Goal: Task Accomplishment & Management: Use online tool/utility

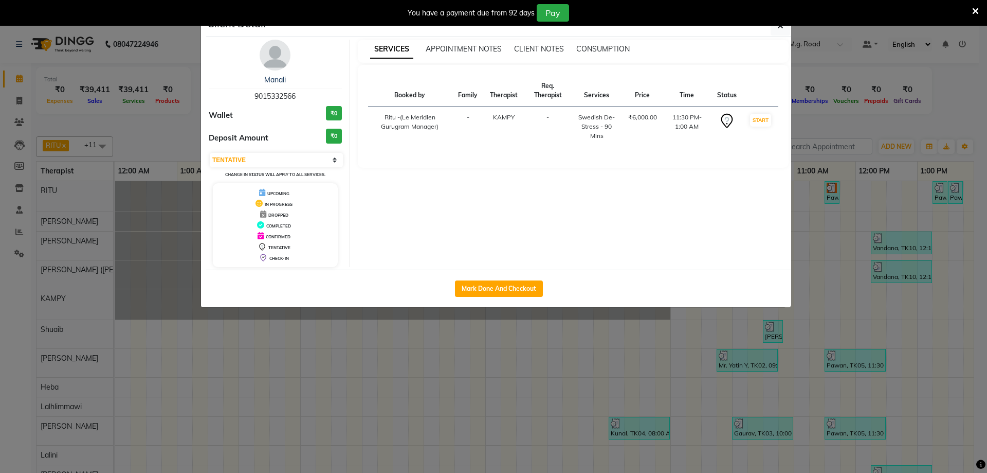
select select "7"
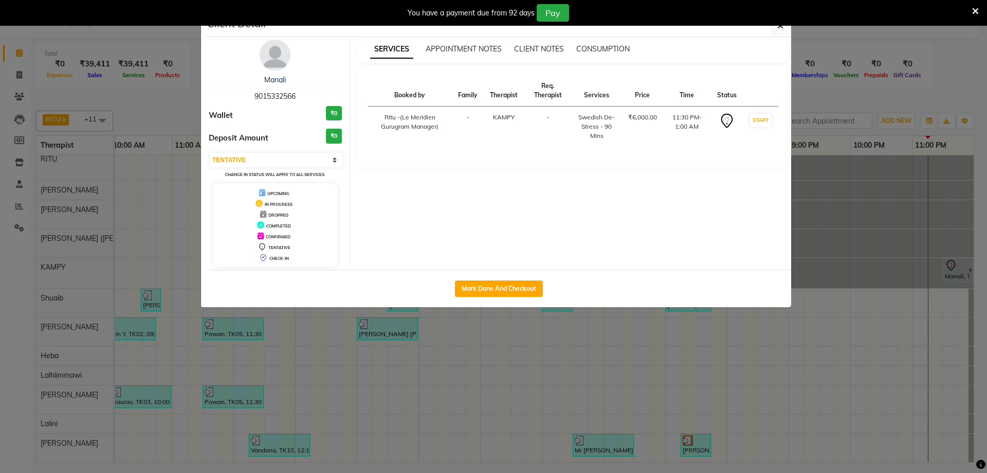
click at [782, 25] on div "You have a payment due from 92 days Pay" at bounding box center [493, 13] width 987 height 26
click at [781, 27] on icon "button" at bounding box center [781, 26] width 6 height 8
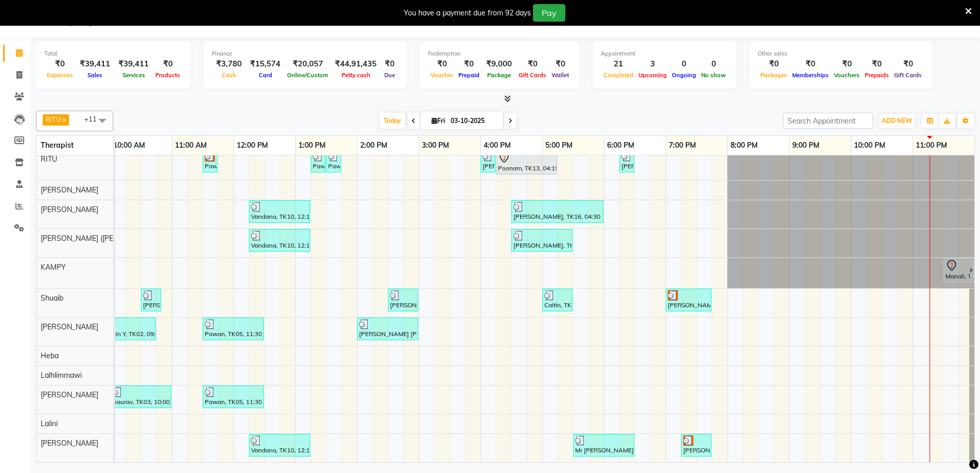
scroll to position [13, 630]
click at [954, 262] on div at bounding box center [956, 265] width 23 height 12
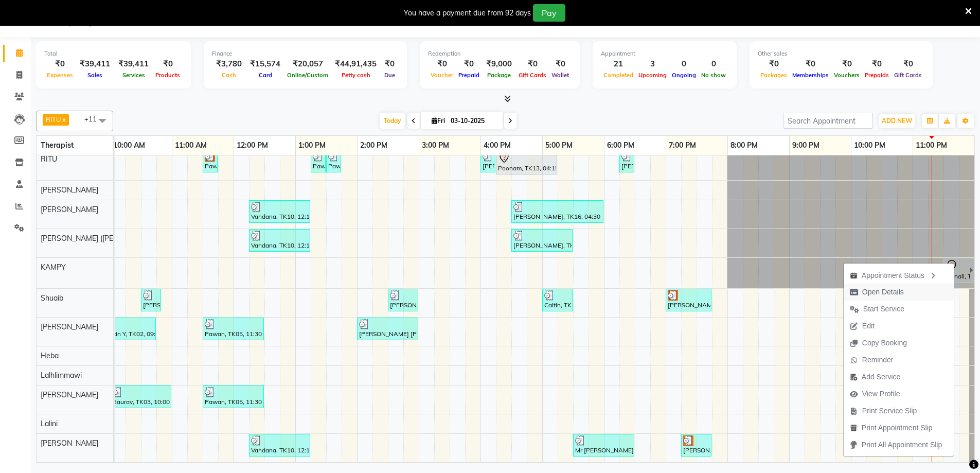
click at [897, 289] on span "Open Details" at bounding box center [883, 291] width 42 height 11
select select "7"
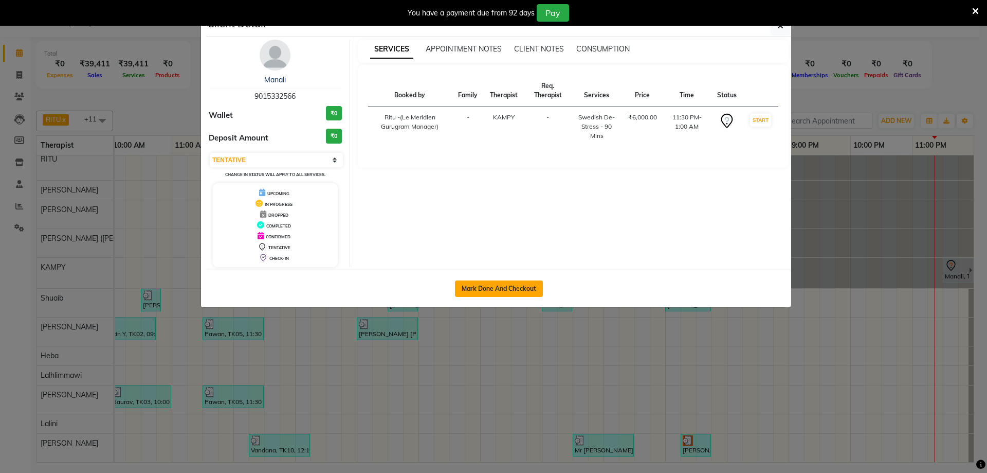
click at [499, 286] on button "Mark Done And Checkout" at bounding box center [499, 288] width 88 height 16
select select "service"
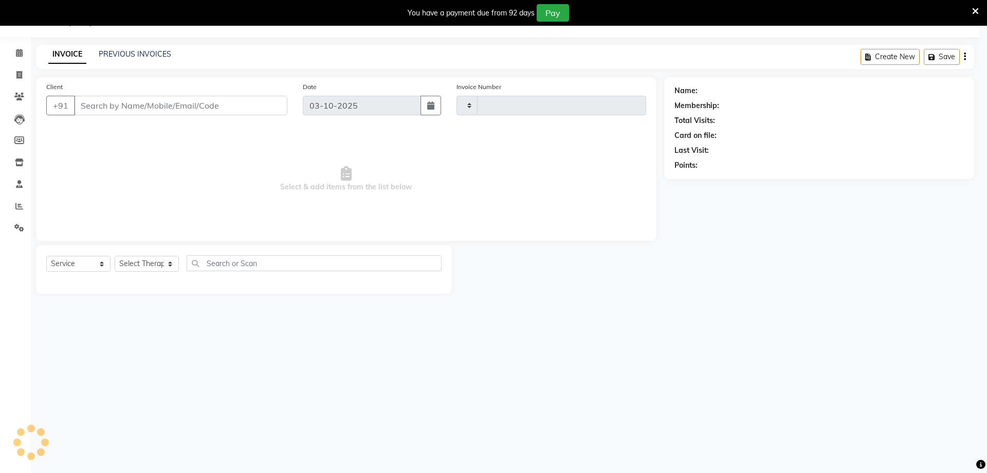
type input "2216"
select select "6503"
type input "9015332566"
select select "49958"
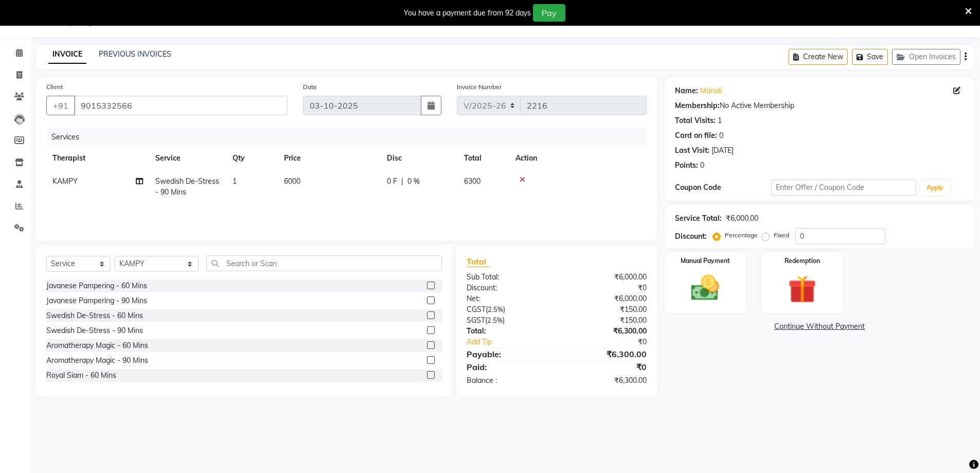
click at [394, 158] on th "Disc" at bounding box center [419, 158] width 77 height 23
click at [411, 177] on span "0 %" at bounding box center [413, 181] width 12 height 11
select select "49958"
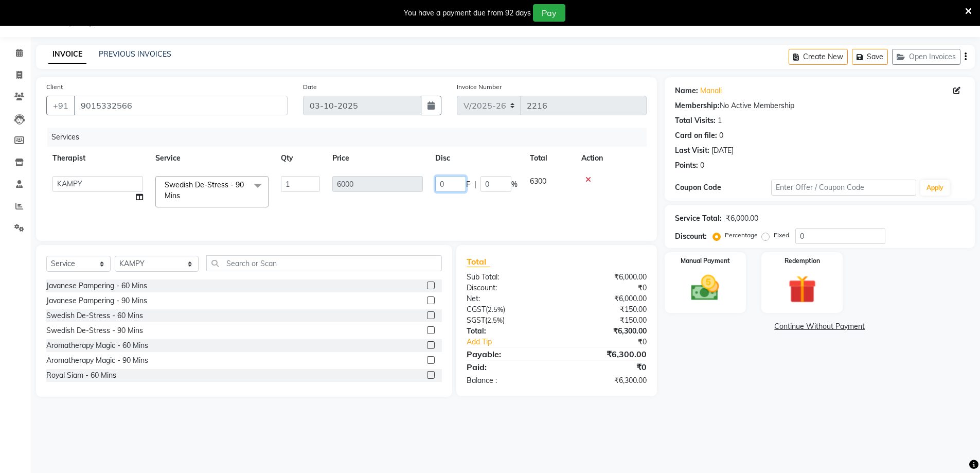
click at [459, 185] on input "0" at bounding box center [450, 184] width 31 height 16
type input "20"
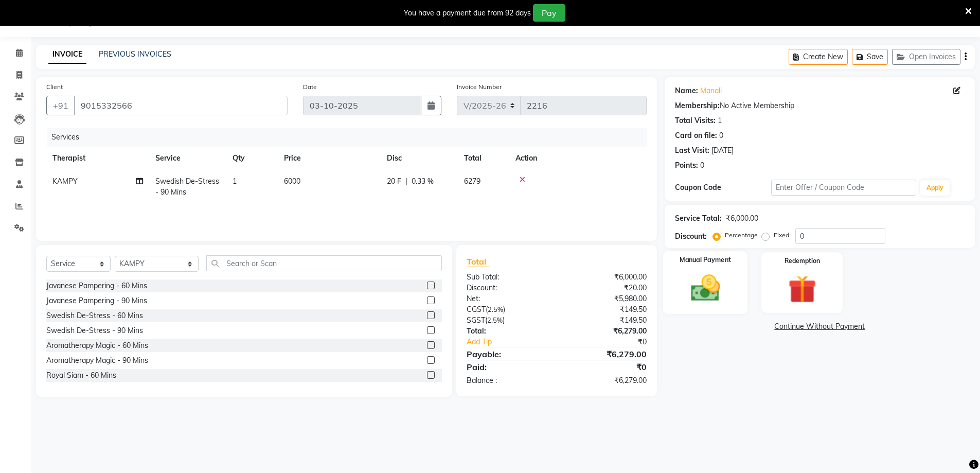
click at [695, 281] on img at bounding box center [704, 287] width 47 height 33
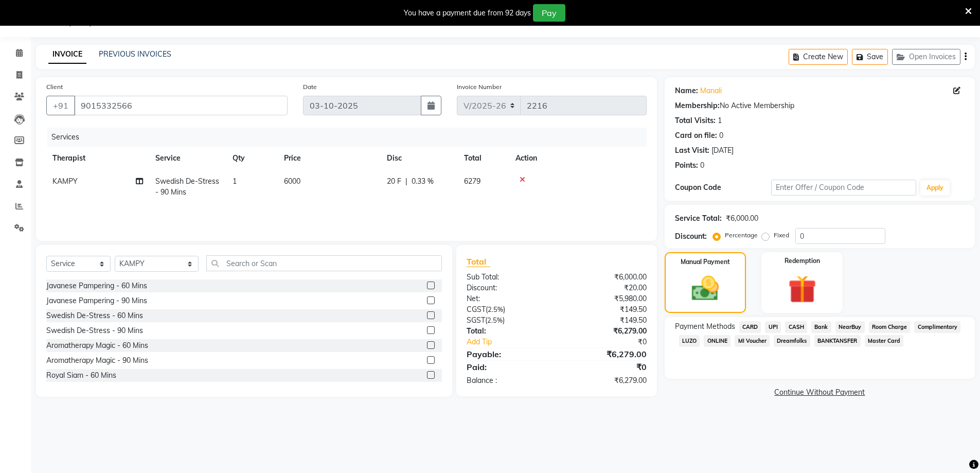
click at [394, 181] on span "20 F" at bounding box center [394, 181] width 14 height 11
select select "49958"
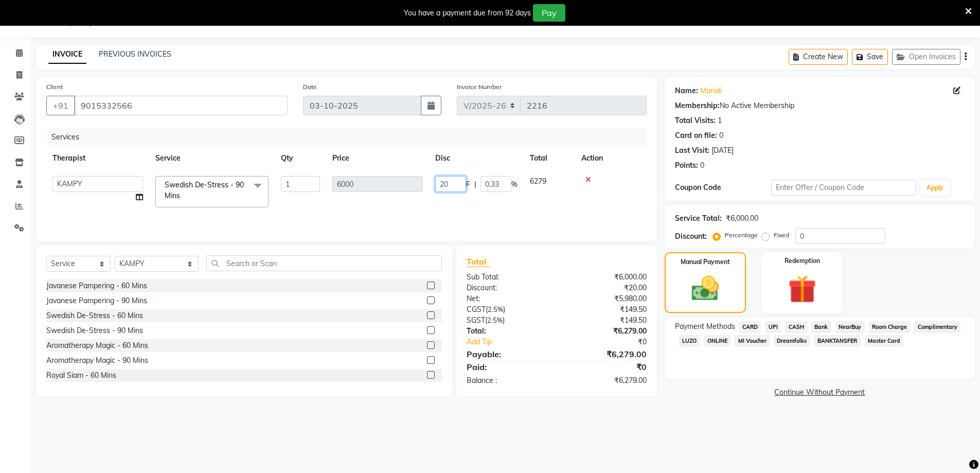
click at [458, 184] on input "20" at bounding box center [450, 184] width 31 height 16
type input "2"
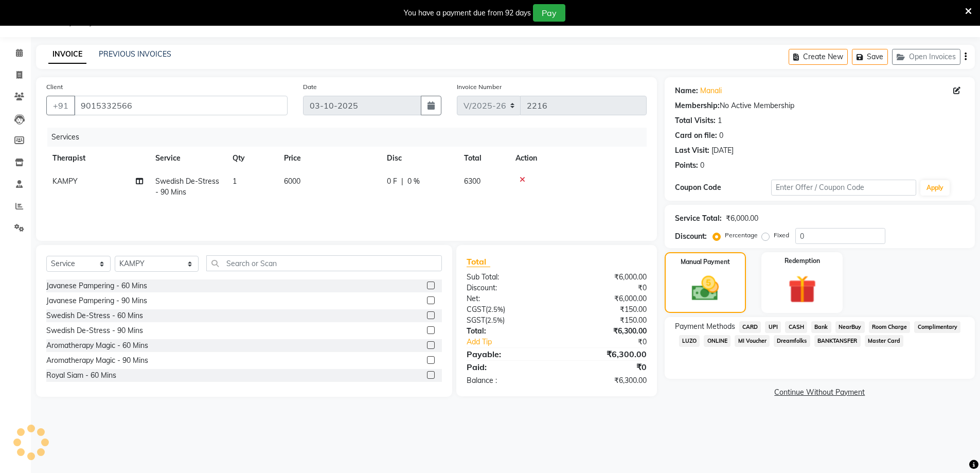
click at [411, 180] on span "0 %" at bounding box center [413, 181] width 12 height 11
select select "49958"
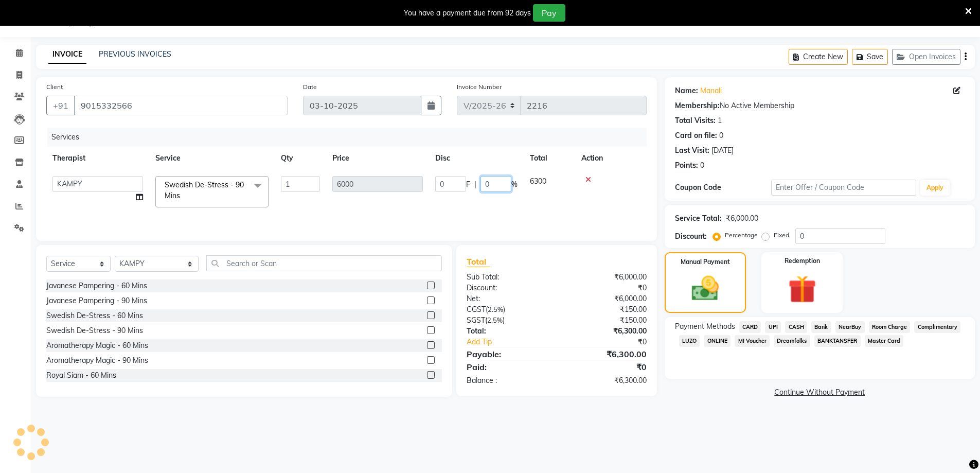
click at [495, 183] on input "0" at bounding box center [495, 184] width 31 height 16
type input "20"
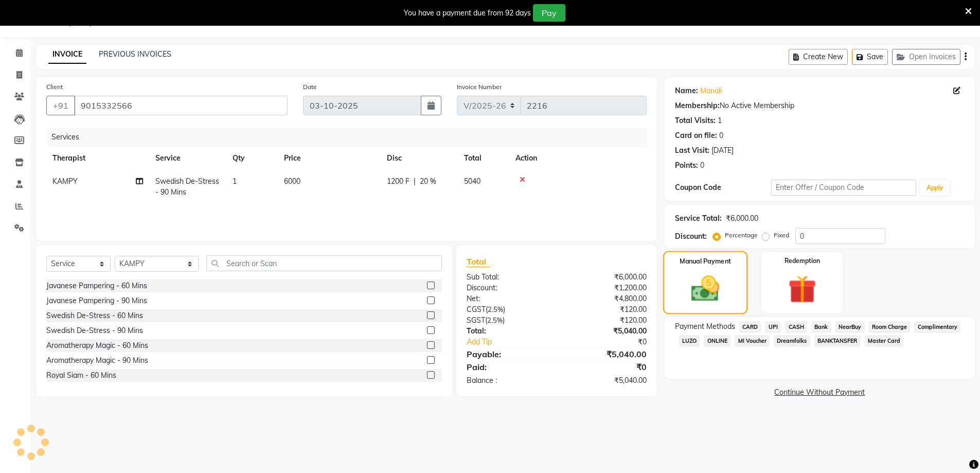
click at [721, 273] on img at bounding box center [705, 288] width 46 height 32
click at [702, 289] on img at bounding box center [705, 288] width 46 height 32
click at [749, 325] on span "CARD" at bounding box center [750, 327] width 22 height 12
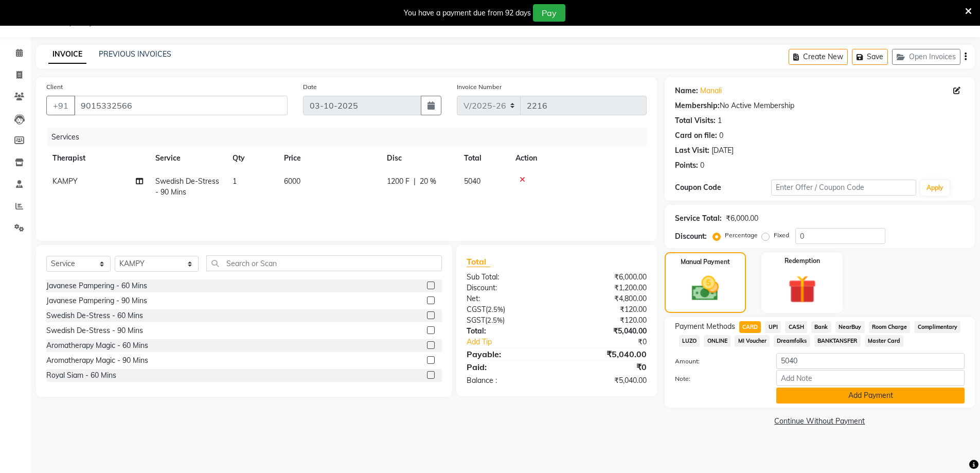
click at [852, 393] on button "Add Payment" at bounding box center [870, 395] width 188 height 16
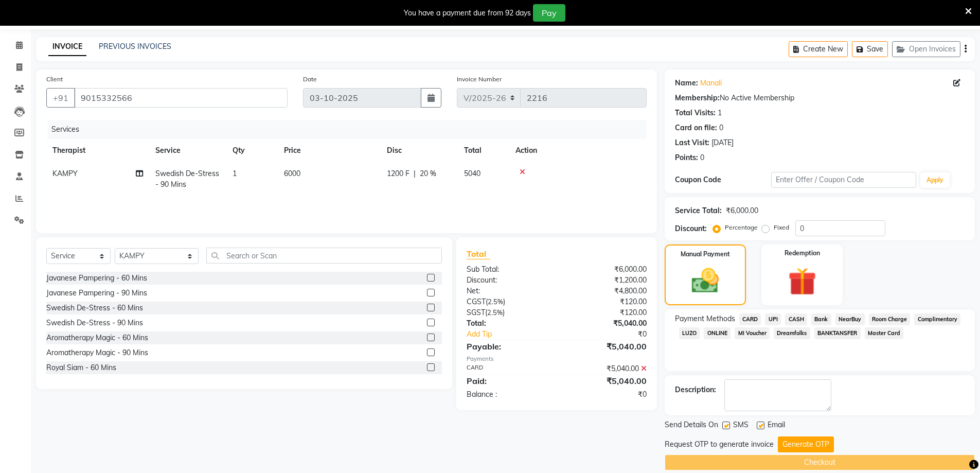
scroll to position [46, 0]
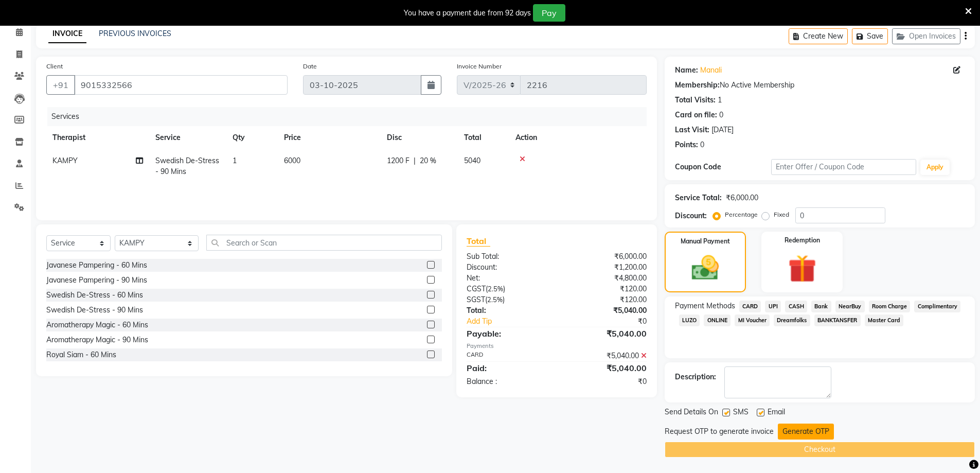
click at [813, 430] on button "Generate OTP" at bounding box center [806, 431] width 56 height 16
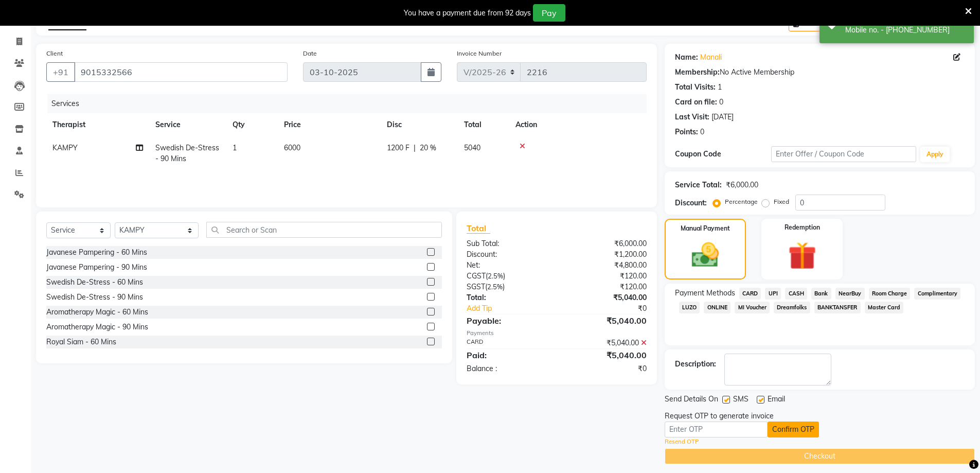
scroll to position [66, 0]
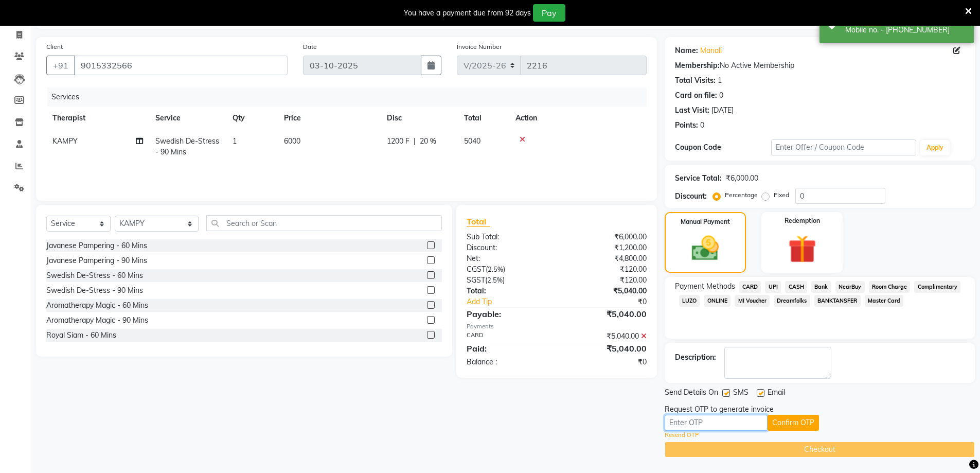
click at [720, 425] on input "text" at bounding box center [715, 422] width 103 height 16
click at [800, 423] on button "Confirm OTP" at bounding box center [792, 422] width 51 height 16
click at [702, 422] on input "9831" at bounding box center [715, 422] width 103 height 16
type input "9"
click at [705, 424] on input "text" at bounding box center [715, 422] width 103 height 16
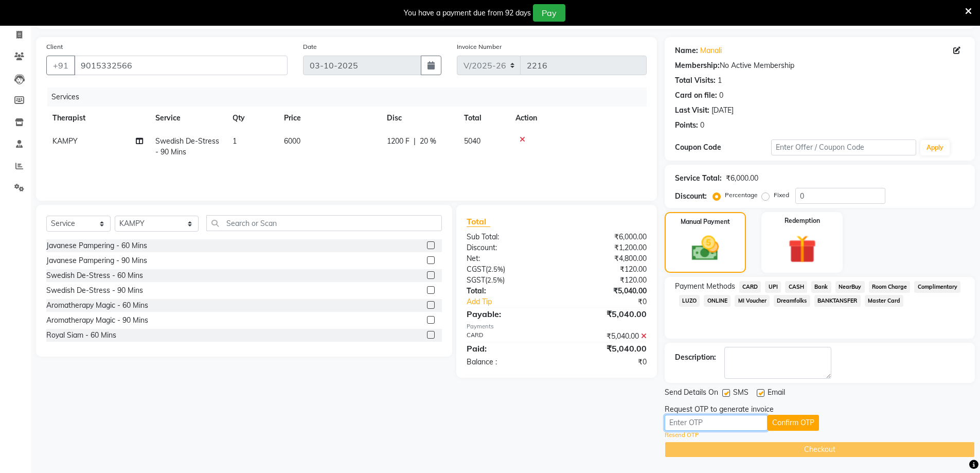
click at [699, 423] on input "text" at bounding box center [715, 422] width 103 height 16
click at [723, 422] on input "text" at bounding box center [715, 422] width 103 height 16
type input "3346"
click at [785, 420] on button "Confirm OTP" at bounding box center [792, 422] width 51 height 16
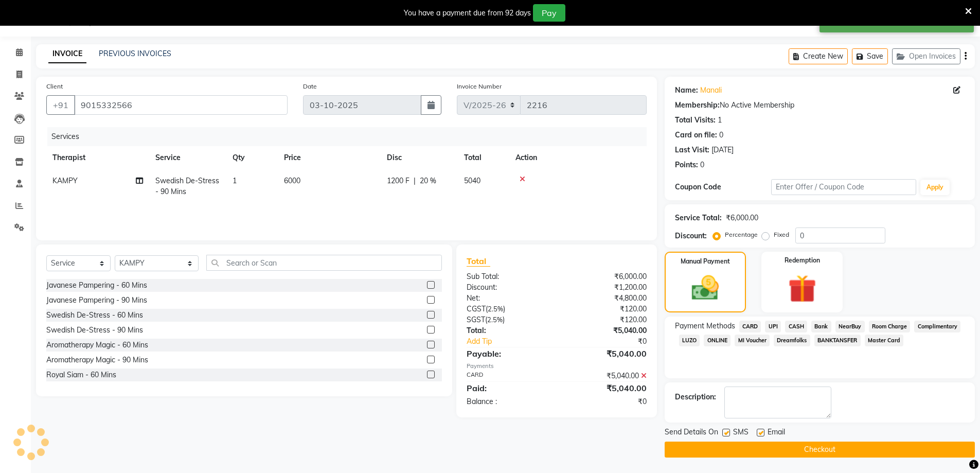
scroll to position [26, 0]
click at [817, 447] on button "Checkout" at bounding box center [819, 449] width 310 height 16
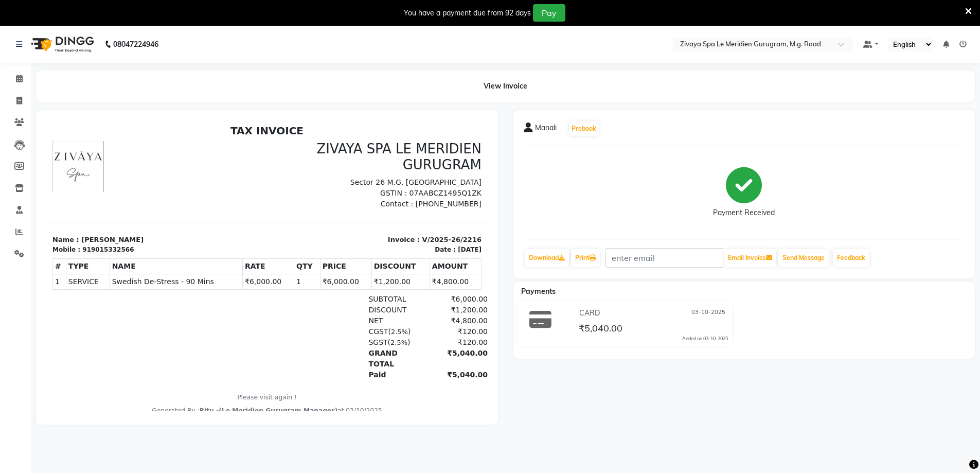
click at [966, 13] on icon at bounding box center [968, 11] width 7 height 9
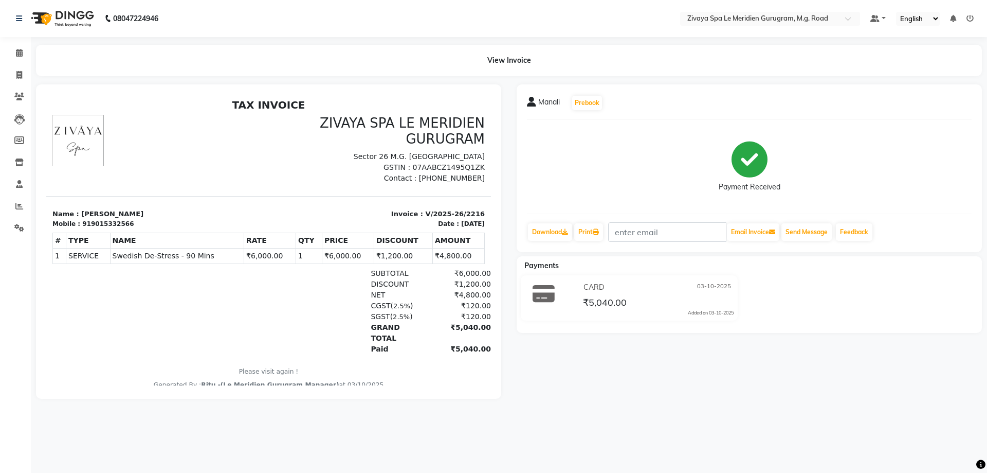
select select "service"
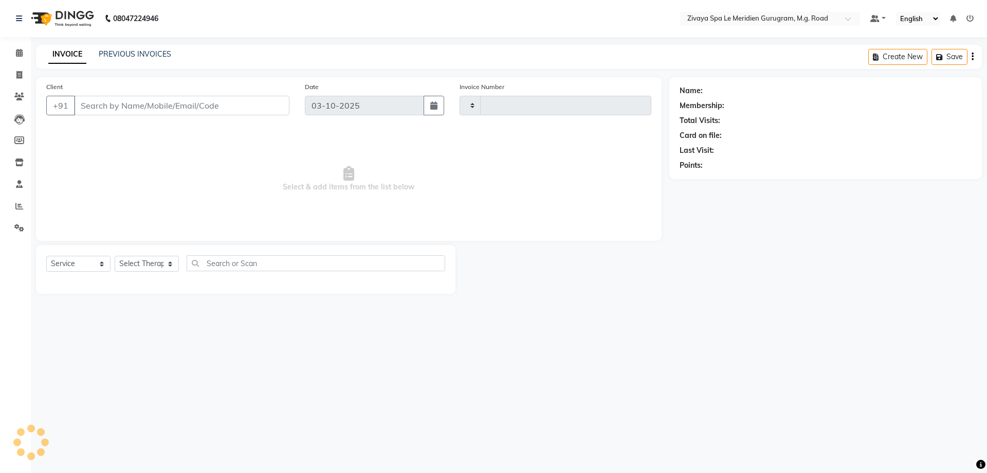
type input "2217"
select select "6503"
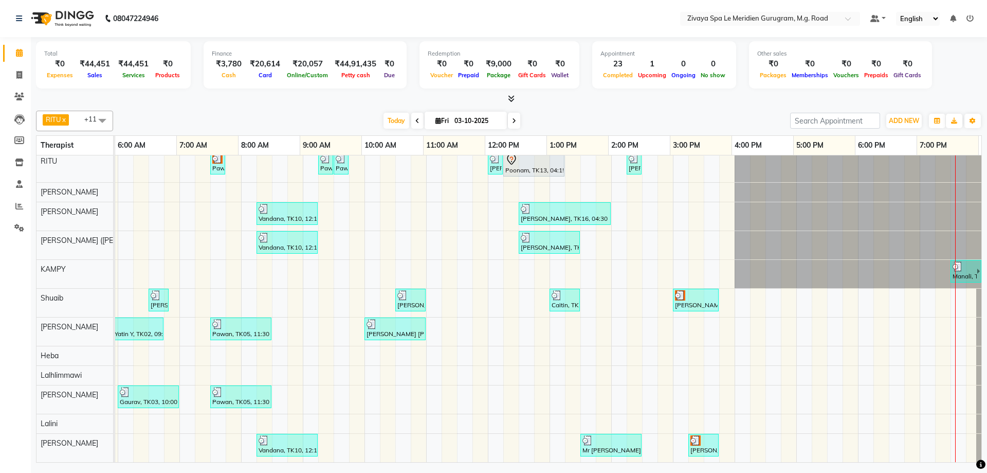
scroll to position [0, 615]
click at [674, 292] on div "[PERSON_NAME], TK01, 07:00 PM-07:45 PM, SHAMPOO & BLOW DRY MEDIUM" at bounding box center [696, 300] width 44 height 20
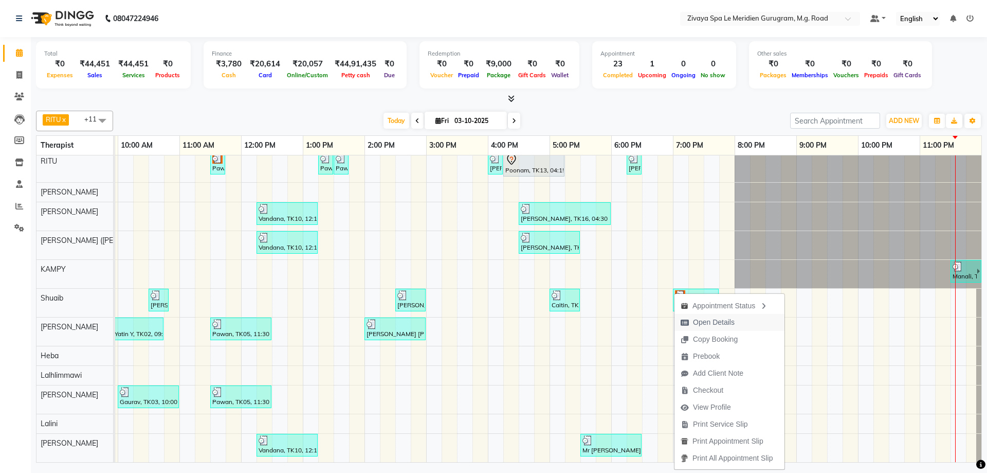
click at [724, 321] on span "Open Details" at bounding box center [714, 322] width 42 height 11
select select "3"
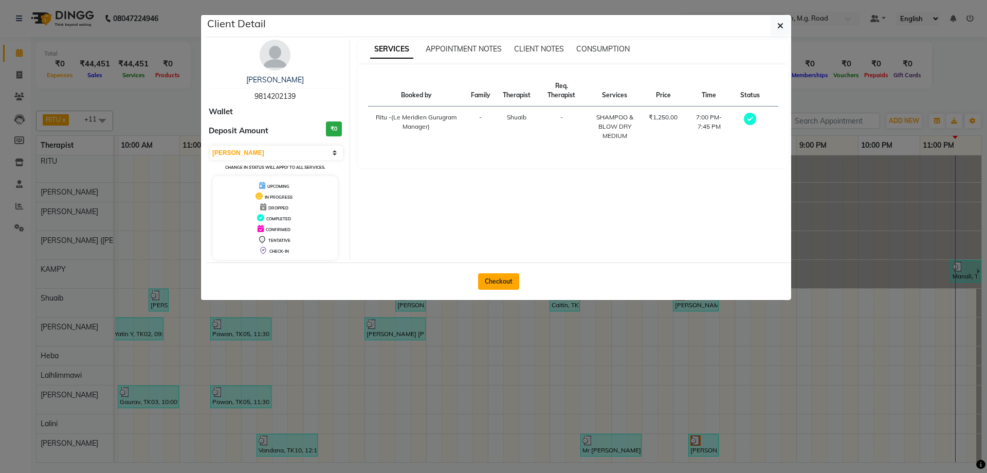
click at [504, 279] on button "Checkout" at bounding box center [498, 281] width 41 height 16
select select "service"
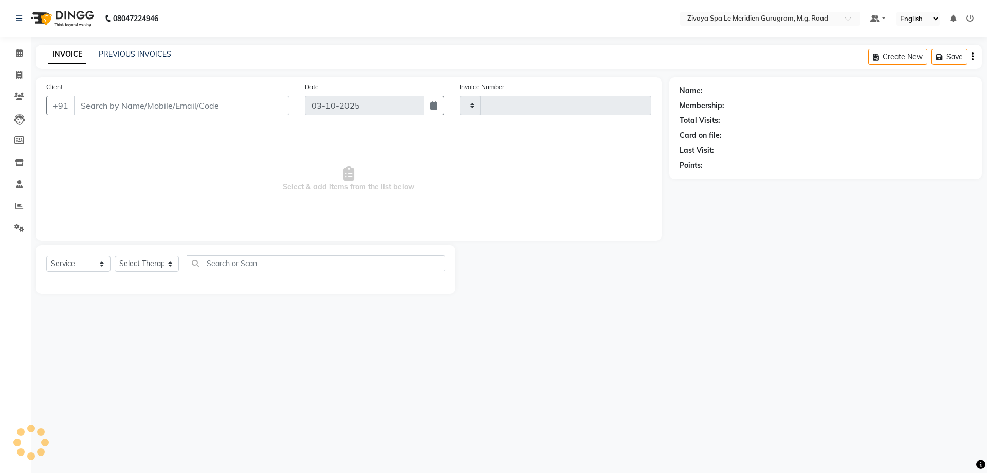
type input "2217"
select select "6503"
type input "9814202139"
select select "52628"
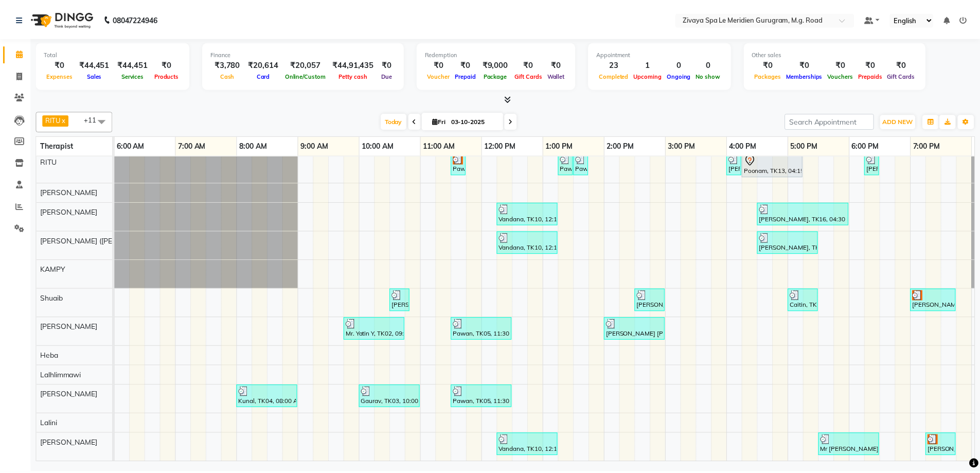
scroll to position [0, 615]
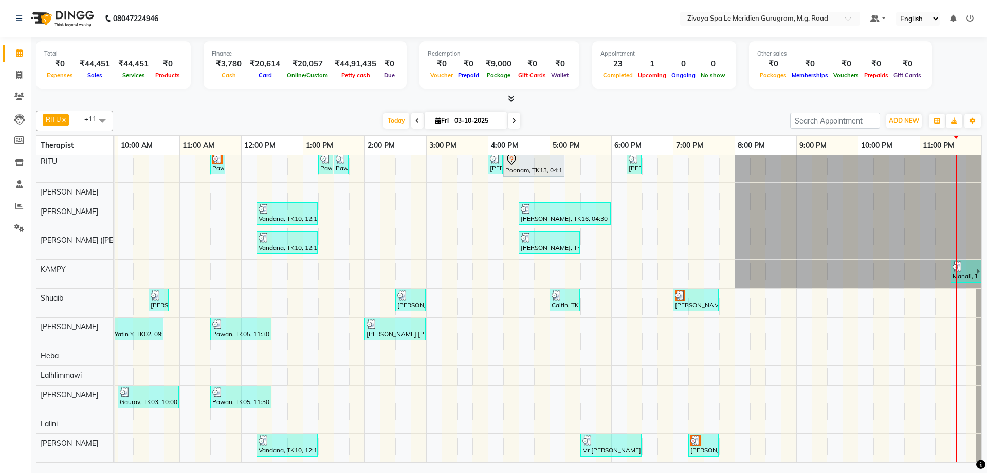
click at [692, 441] on div "[PERSON_NAME], TK20, 07:15 PM-07:45 PM, [PERSON_NAME] SHAVING" at bounding box center [704, 445] width 28 height 20
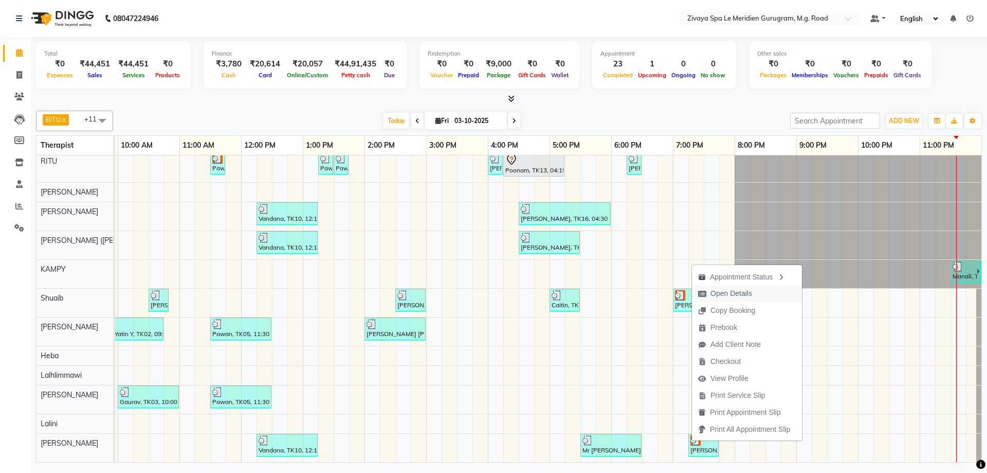
click at [736, 292] on span "Open Details" at bounding box center [732, 293] width 42 height 11
select select "3"
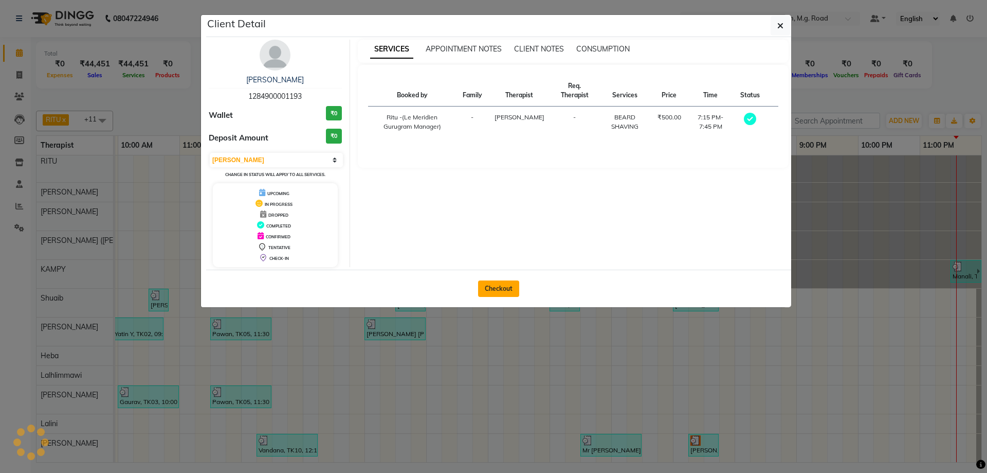
click at [507, 287] on button "Checkout" at bounding box center [498, 288] width 41 height 16
select select "6503"
select select "service"
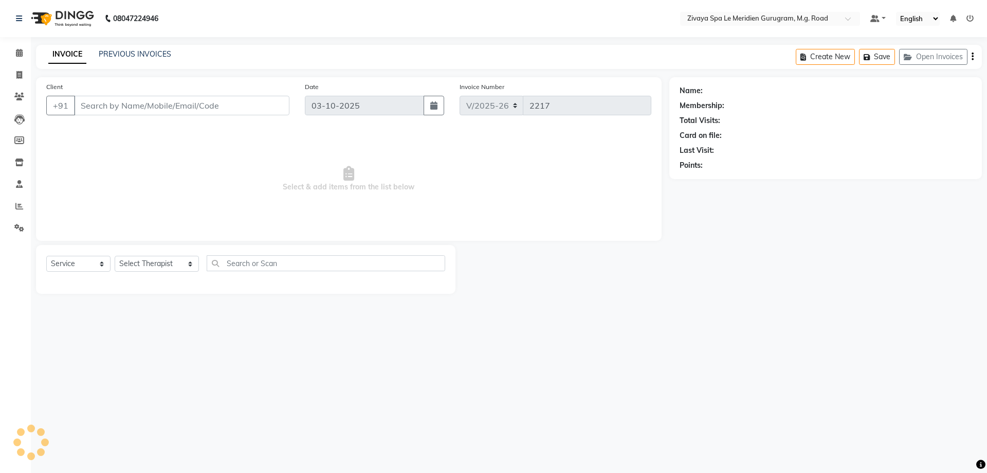
type input "1284900001193"
select select "86042"
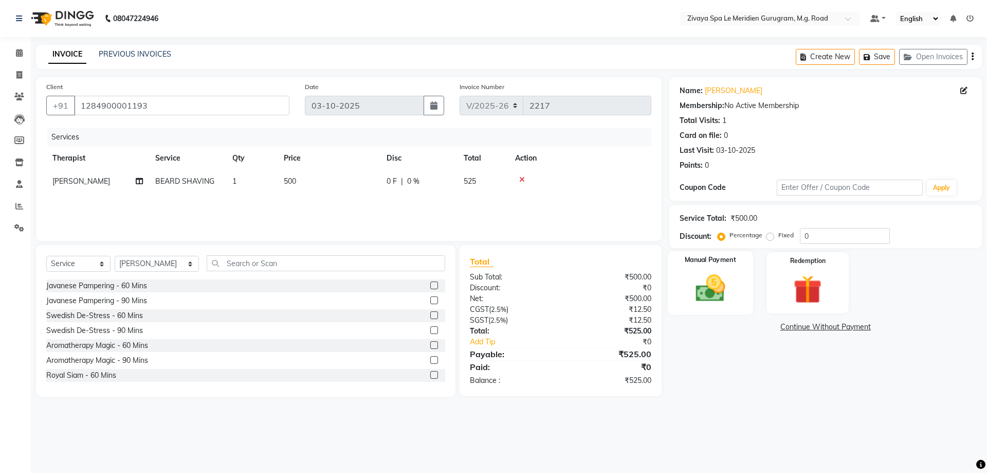
click at [708, 275] on img at bounding box center [711, 288] width 48 height 34
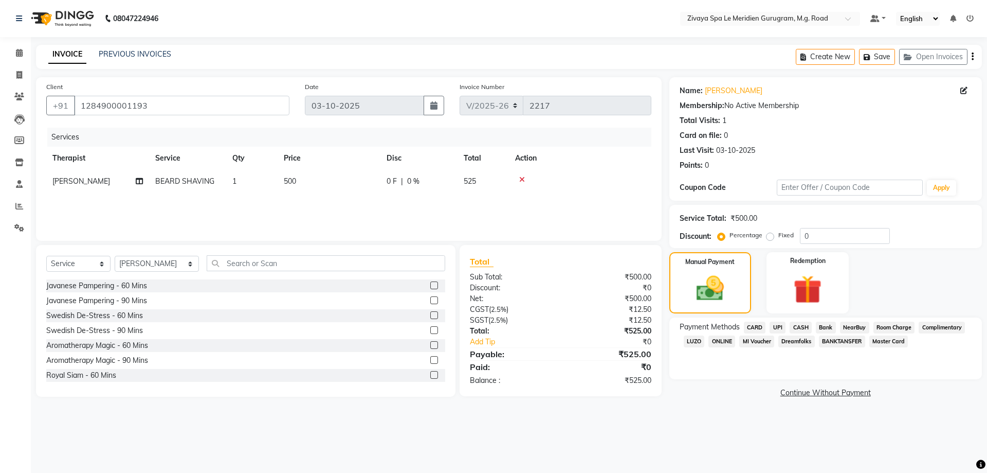
click at [759, 326] on span "CARD" at bounding box center [755, 327] width 22 height 12
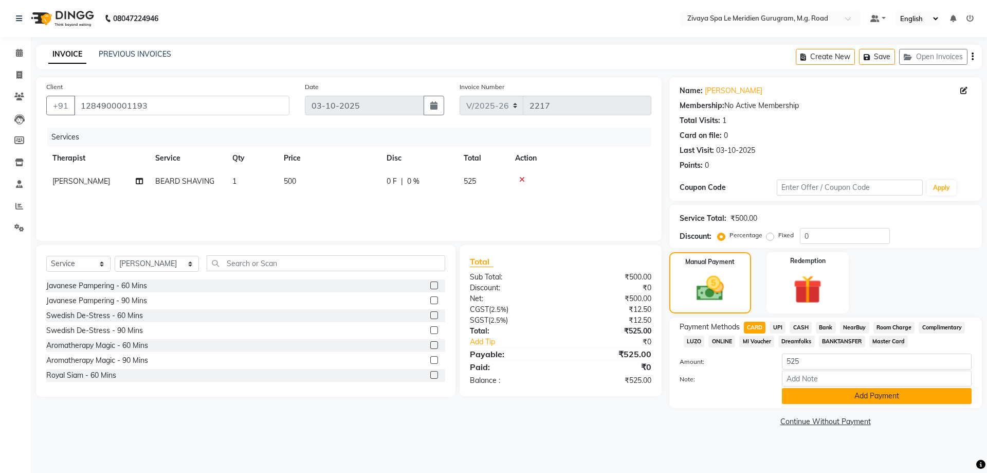
click at [832, 391] on button "Add Payment" at bounding box center [877, 396] width 190 height 16
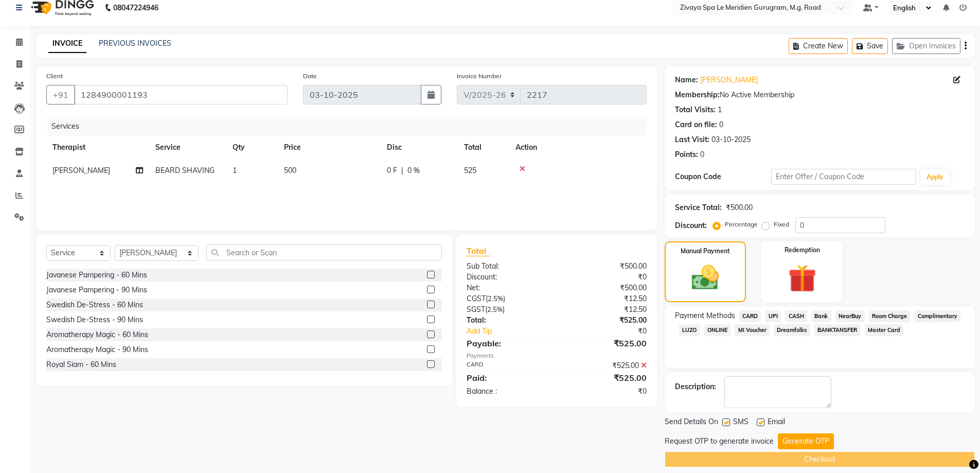
scroll to position [21, 0]
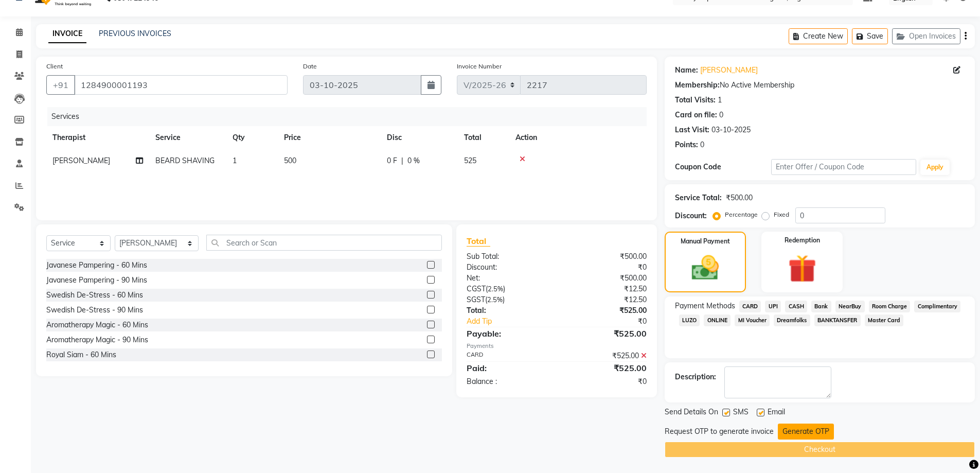
click at [805, 430] on button "Generate OTP" at bounding box center [806, 431] width 56 height 16
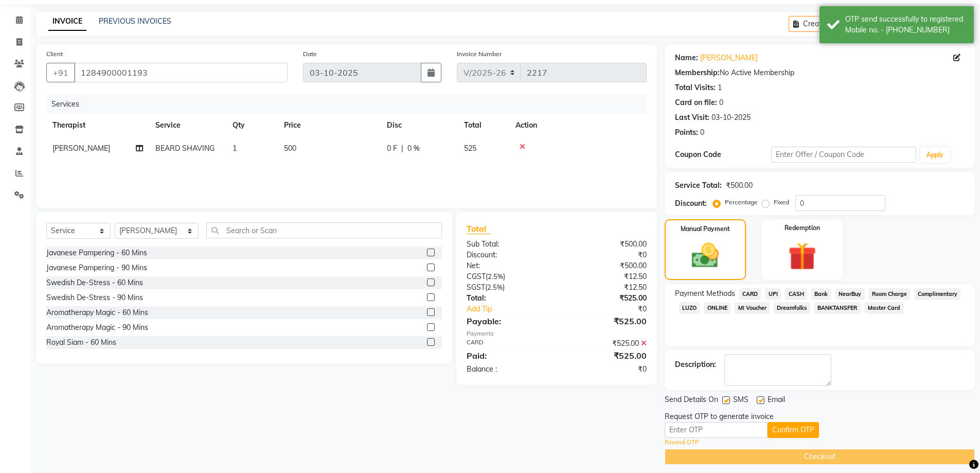
scroll to position [40, 0]
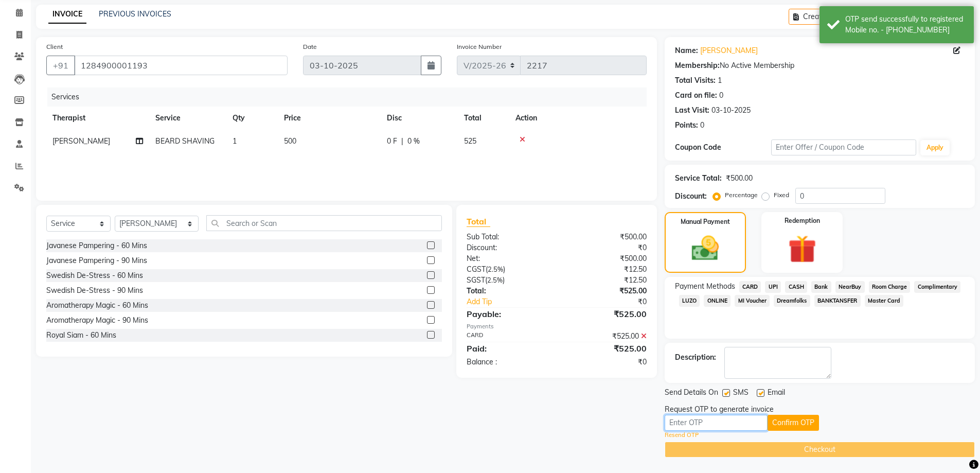
click at [728, 423] on input "text" at bounding box center [715, 422] width 103 height 16
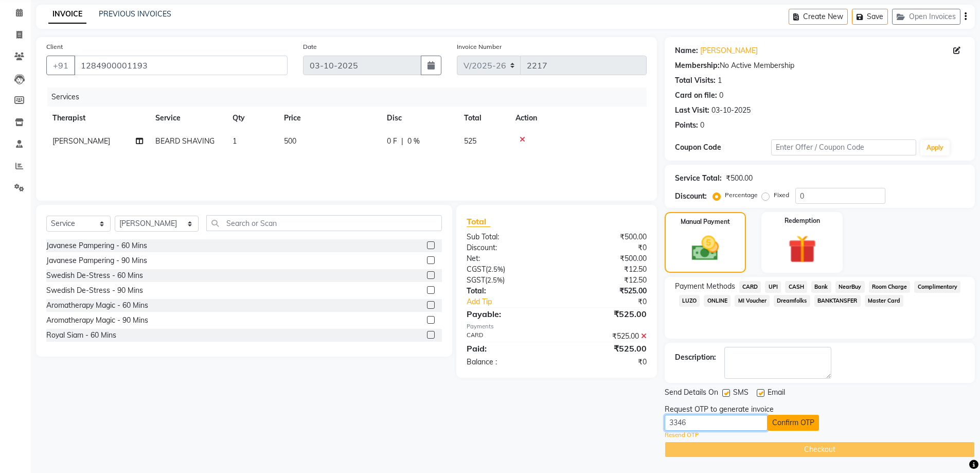
type input "3346"
click at [797, 420] on button "Confirm OTP" at bounding box center [792, 422] width 51 height 16
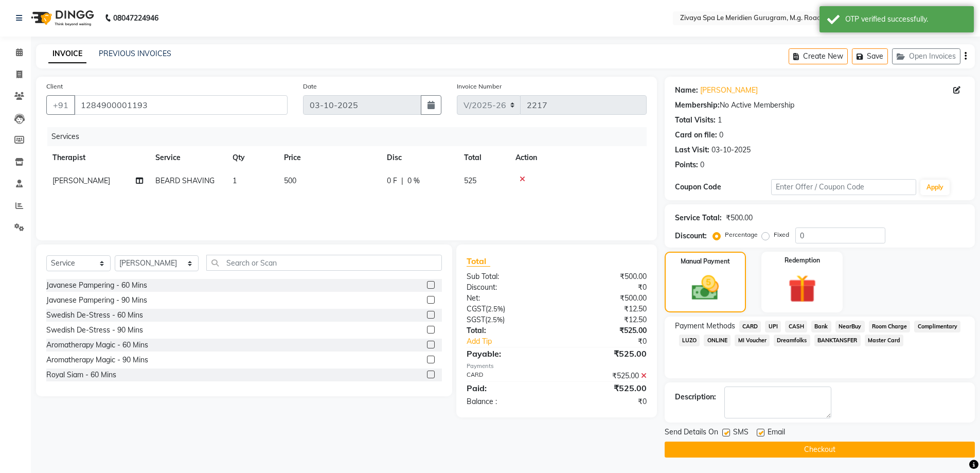
click at [823, 449] on button "Checkout" at bounding box center [819, 449] width 310 height 16
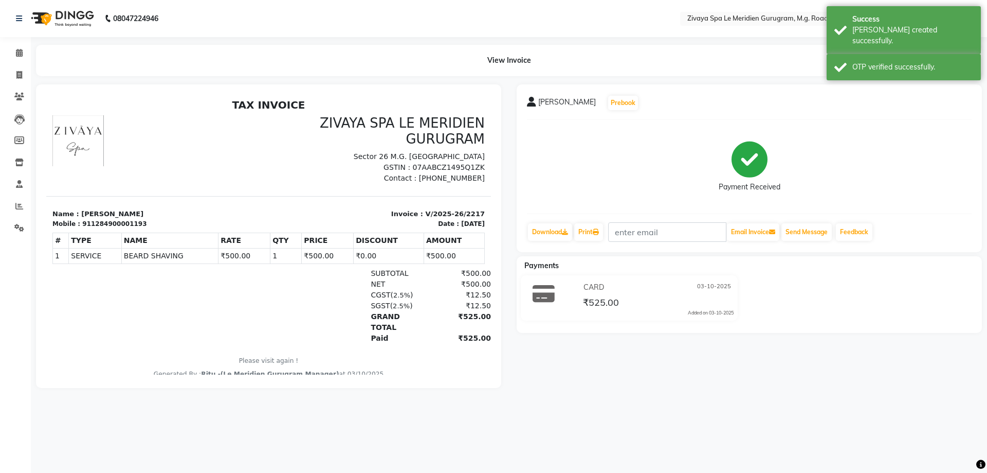
select select "6503"
select select "service"
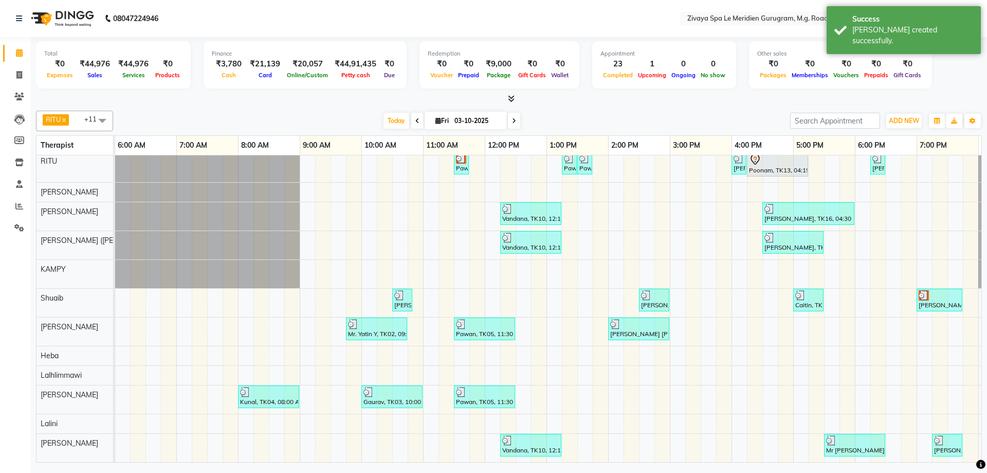
scroll to position [0, 615]
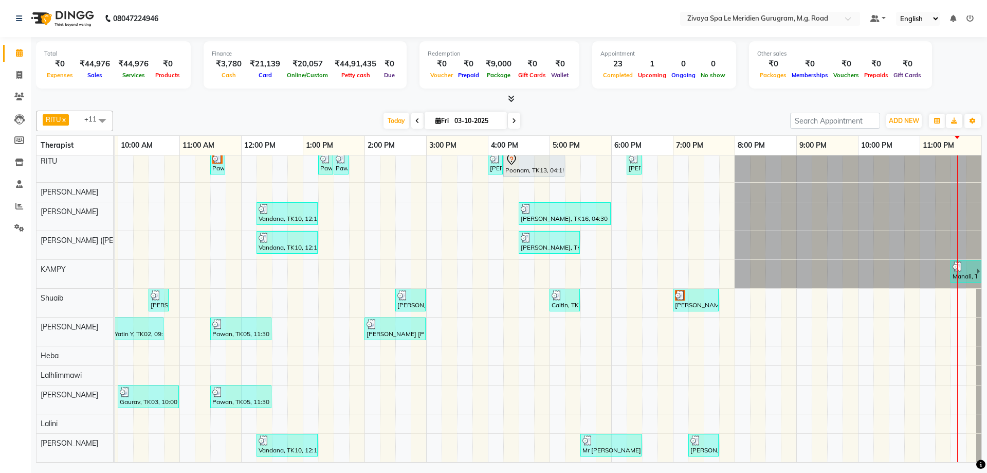
click at [689, 294] on div "[PERSON_NAME], TK01, 07:00 PM-07:45 PM, SHAMPOO & BLOW DRY MEDIUM" at bounding box center [696, 300] width 44 height 20
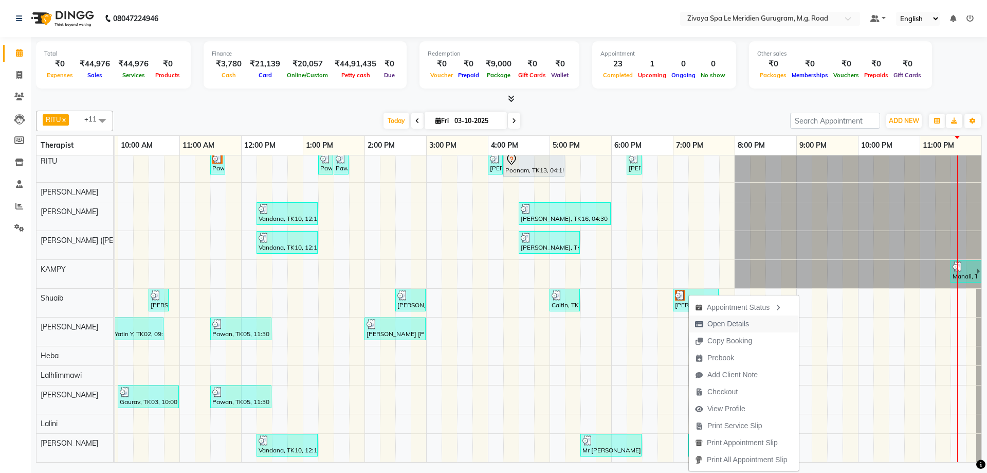
click at [722, 323] on span "Open Details" at bounding box center [729, 323] width 42 height 11
select select "3"
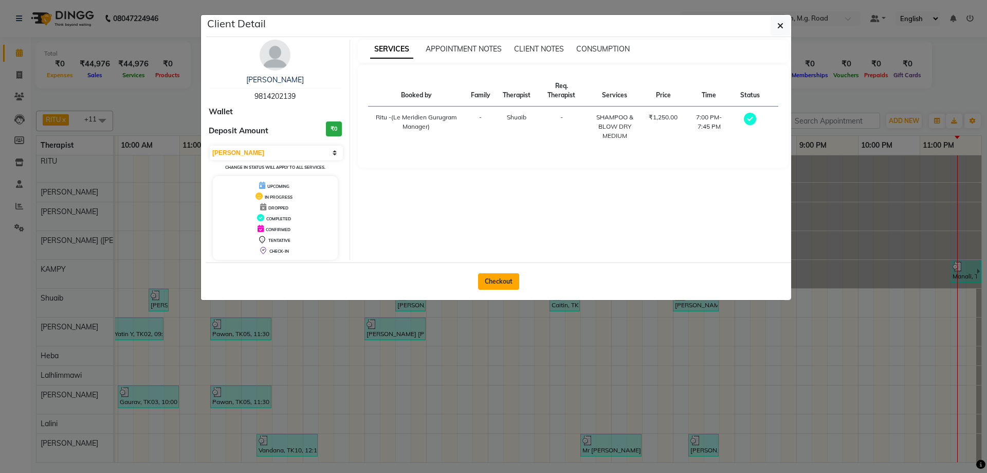
click at [506, 282] on button "Checkout" at bounding box center [498, 281] width 41 height 16
select select "service"
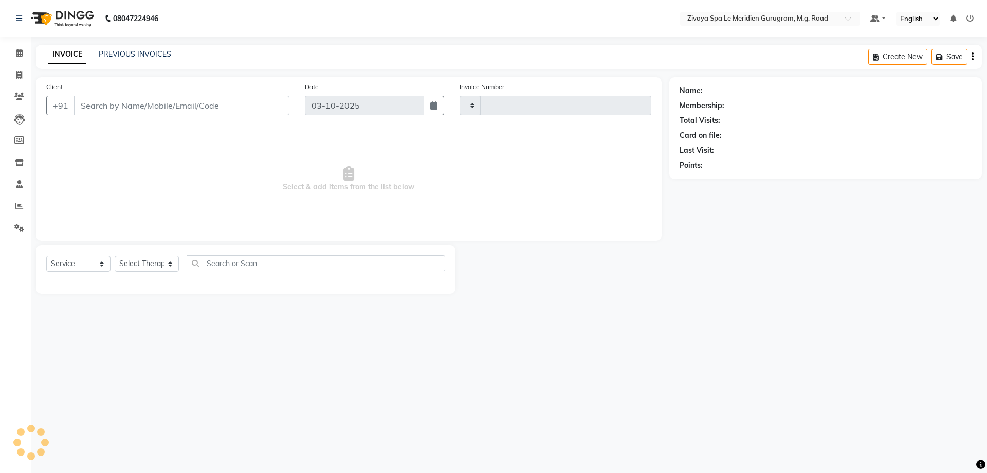
type input "2218"
select select "6503"
type input "9814202139"
select select "52628"
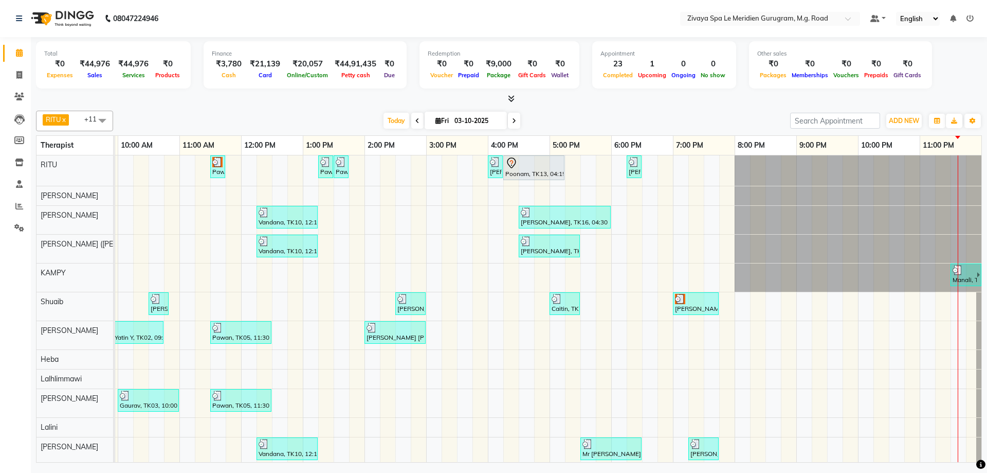
click at [221, 168] on div "Pawan, TK06, 11:30 AM-11:45 AM, Javanese Pampering - 60 Mins" at bounding box center [217, 167] width 13 height 20
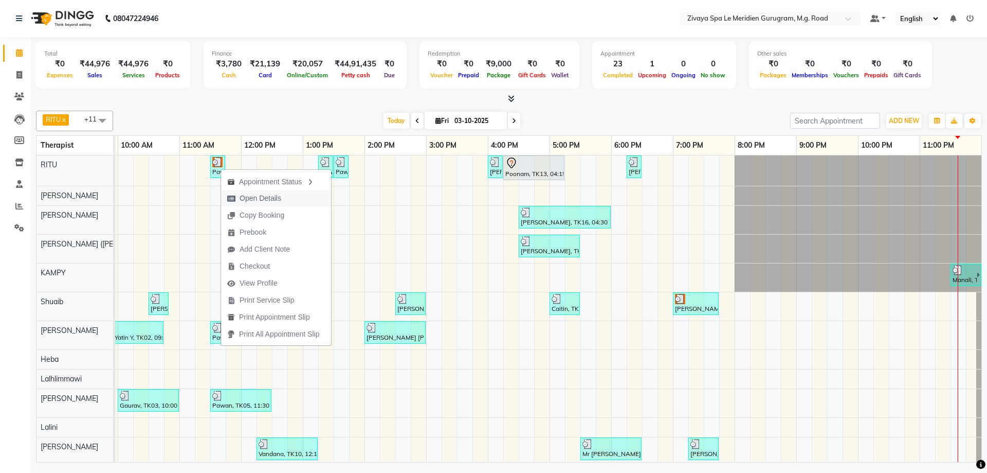
click at [243, 194] on span "Open Details" at bounding box center [261, 198] width 42 height 11
select select "3"
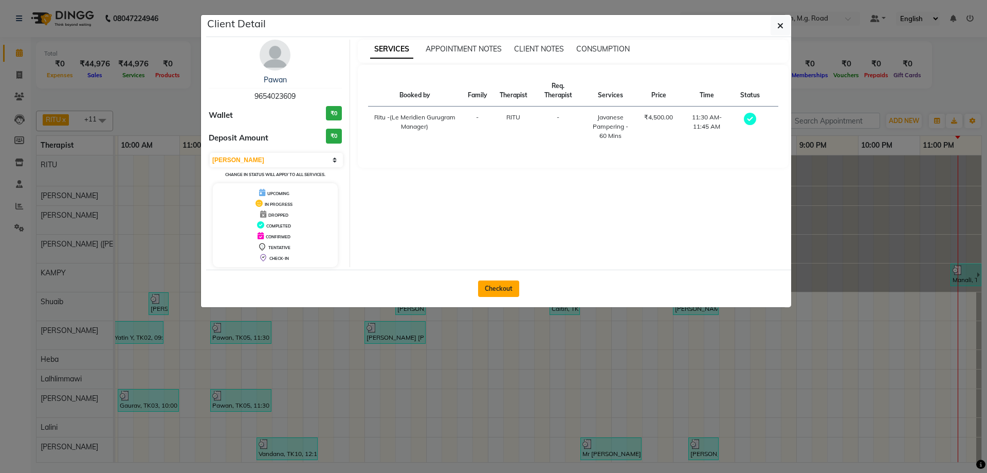
click at [502, 291] on button "Checkout" at bounding box center [498, 288] width 41 height 16
select select "service"
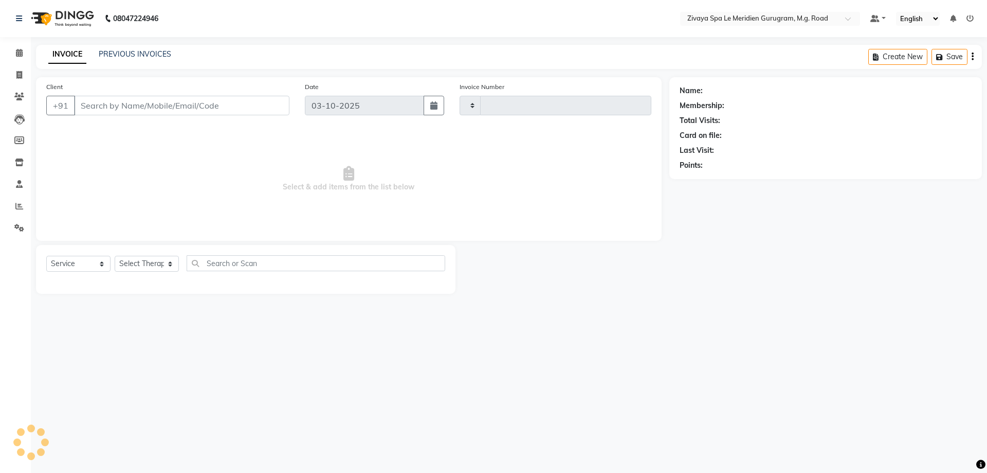
type input "2218"
select select "6503"
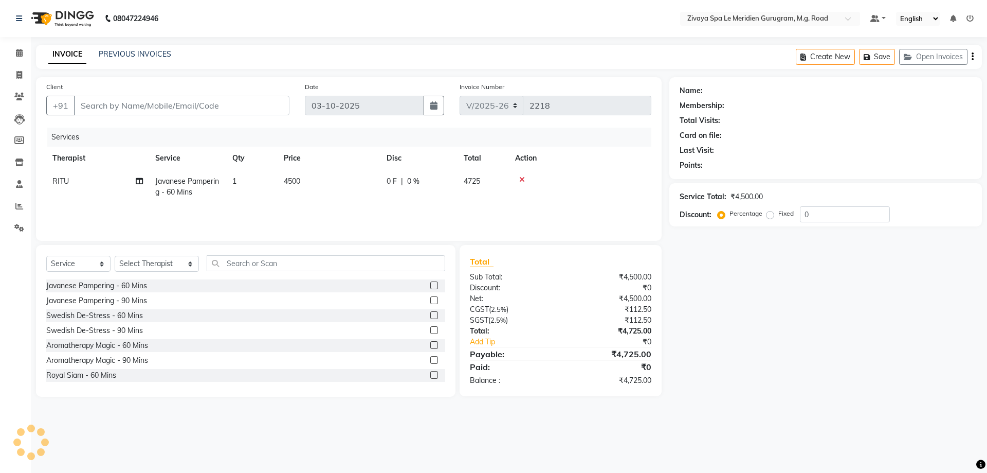
type input "9654023609"
select select "49503"
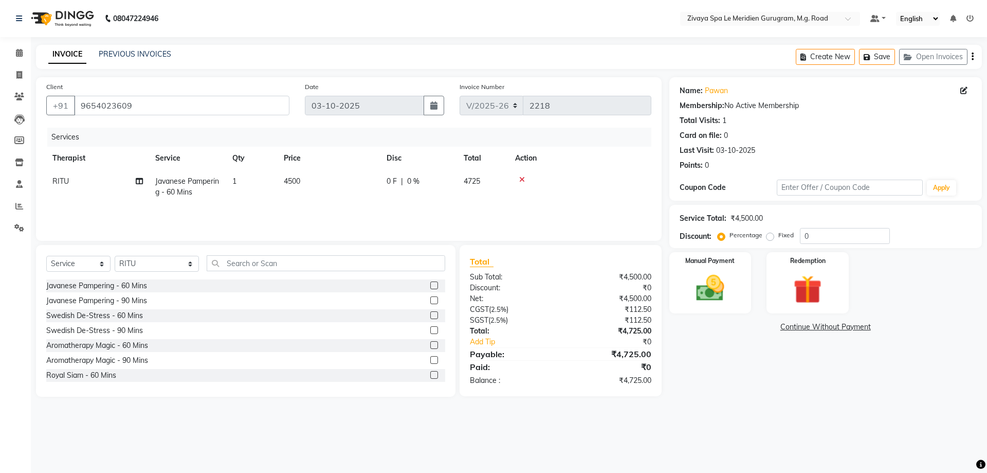
click at [394, 181] on span "0 F" at bounding box center [392, 181] width 10 height 11
select select "49503"
click at [450, 182] on input "0" at bounding box center [450, 184] width 31 height 16
type input "3499"
click at [438, 182] on span "77.76 %" at bounding box center [433, 181] width 26 height 11
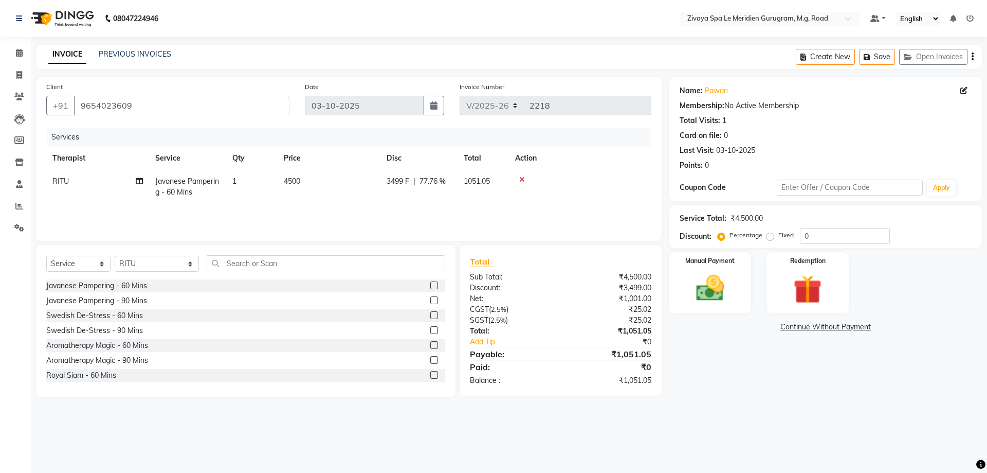
select select "49503"
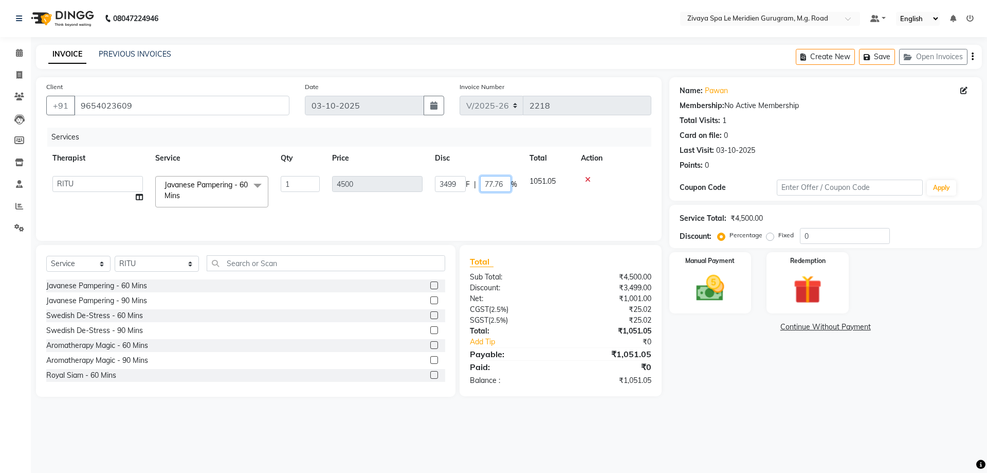
click at [498, 186] on input "77.76" at bounding box center [495, 184] width 31 height 16
type input "6"
click at [495, 184] on input "6" at bounding box center [495, 184] width 31 height 16
type input "1167.62"
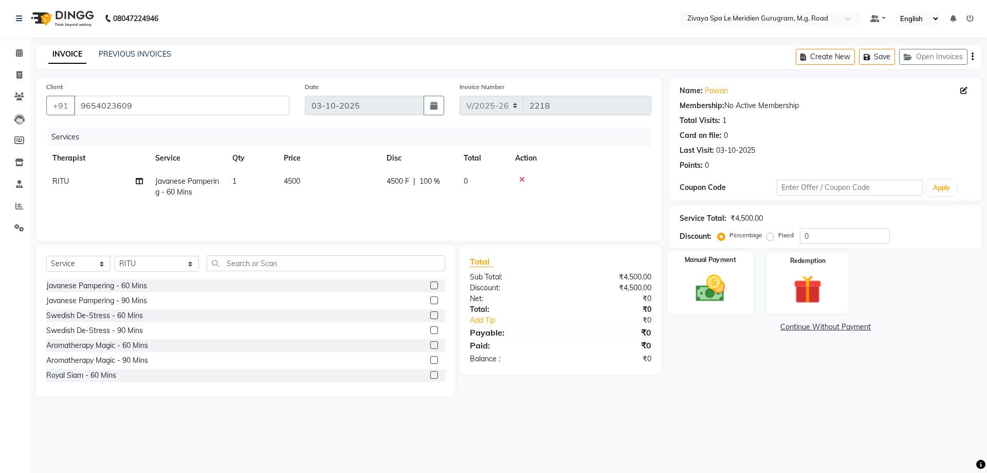
click at [717, 280] on img at bounding box center [711, 288] width 48 height 34
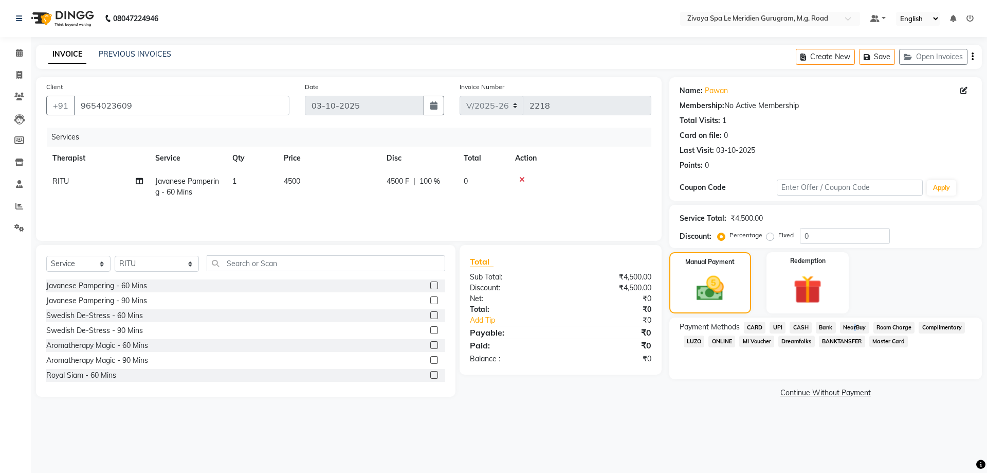
click at [852, 327] on span "NearBuy" at bounding box center [854, 327] width 29 height 12
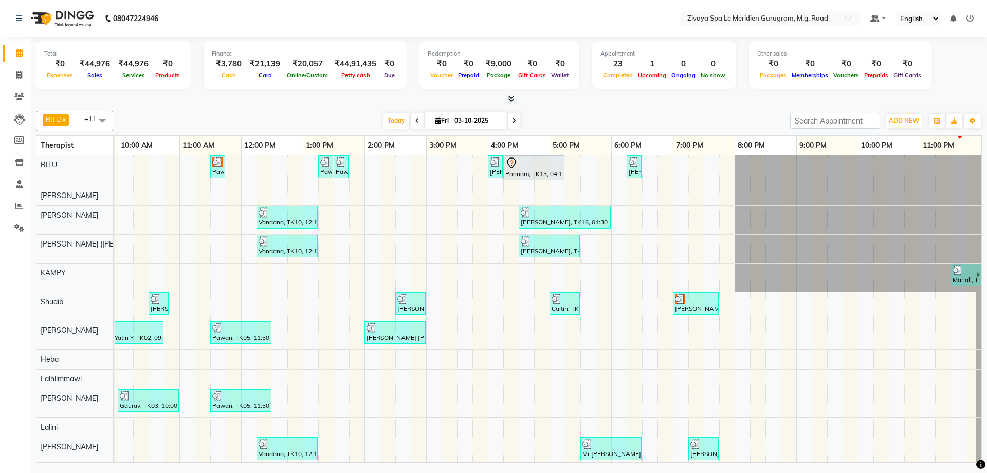
scroll to position [11, 0]
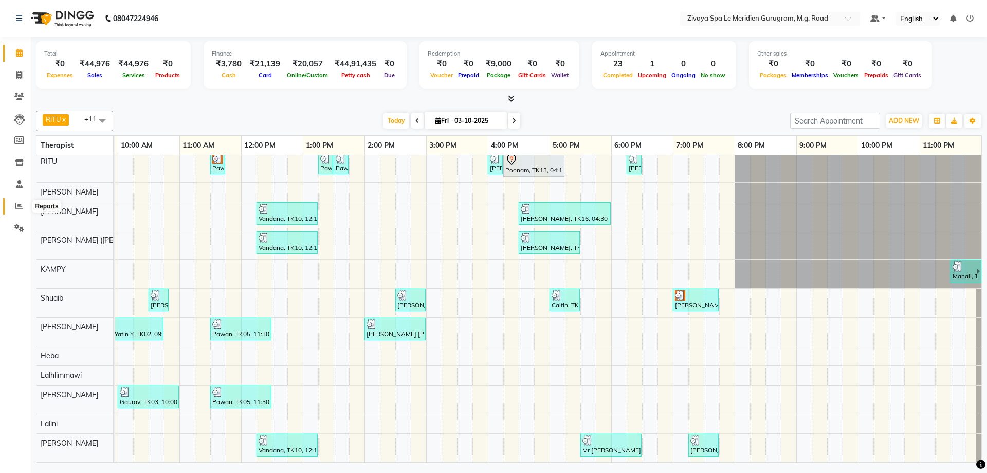
click at [16, 202] on icon at bounding box center [19, 206] width 8 height 8
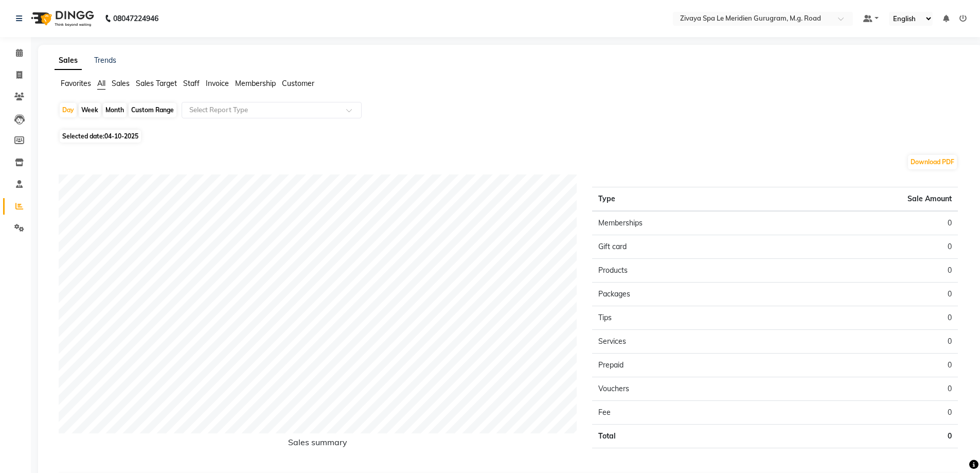
click at [107, 136] on span "04-10-2025" at bounding box center [121, 136] width 34 height 8
select select "10"
select select "2025"
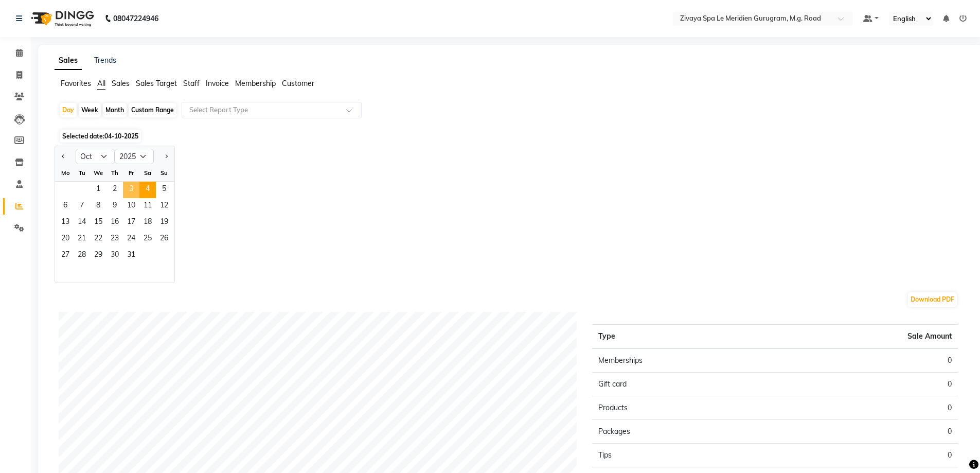
click at [128, 187] on span "3" at bounding box center [131, 190] width 16 height 16
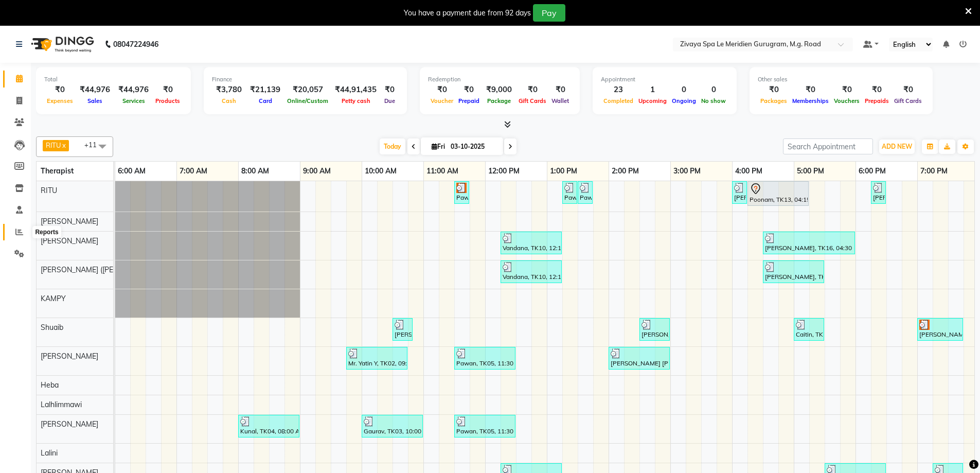
click at [16, 229] on icon at bounding box center [19, 232] width 8 height 8
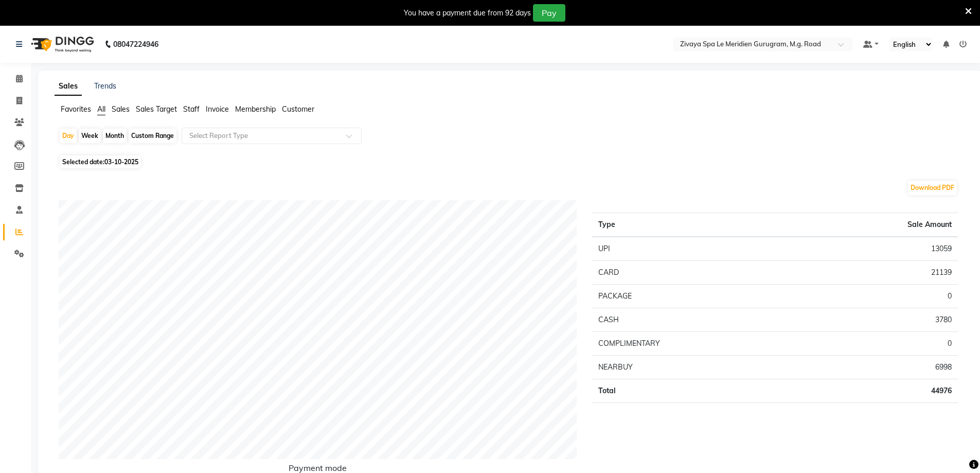
click at [188, 112] on span "Staff" at bounding box center [191, 108] width 16 height 9
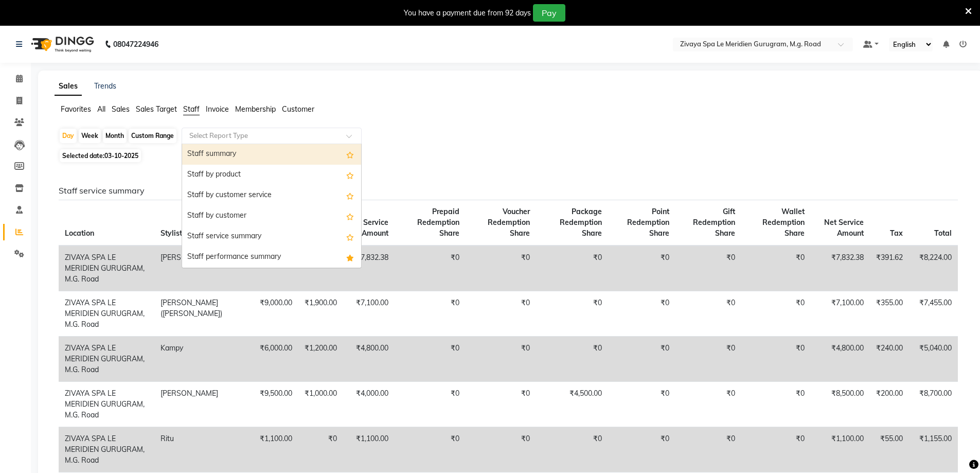
click at [349, 137] on span at bounding box center [352, 139] width 13 height 10
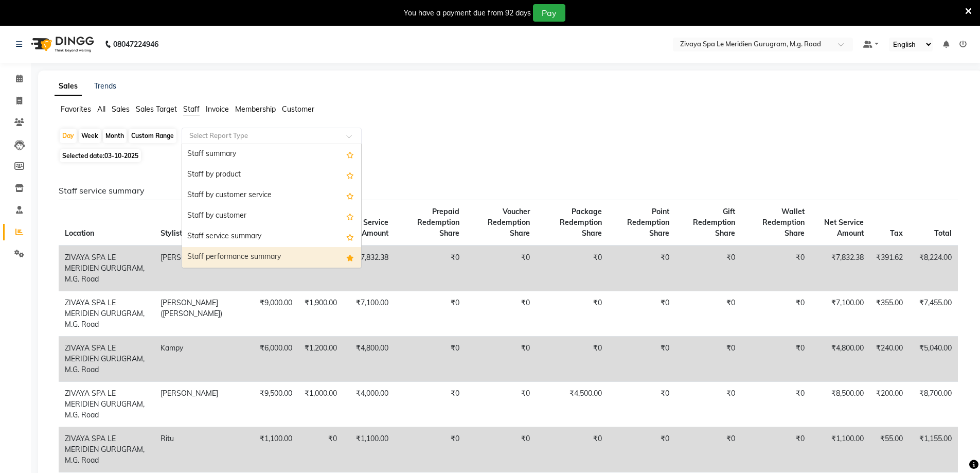
click at [238, 254] on div "Staff performance summary" at bounding box center [271, 257] width 179 height 21
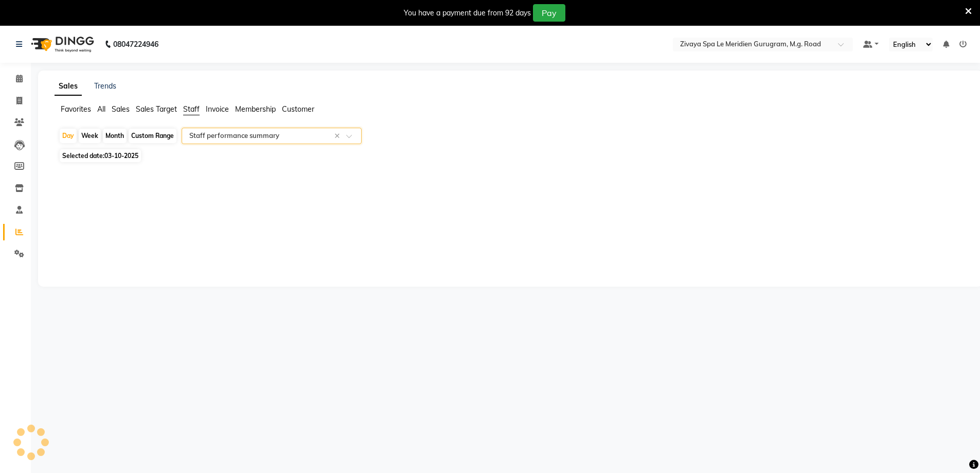
select select "filtered_report"
select select "pdf"
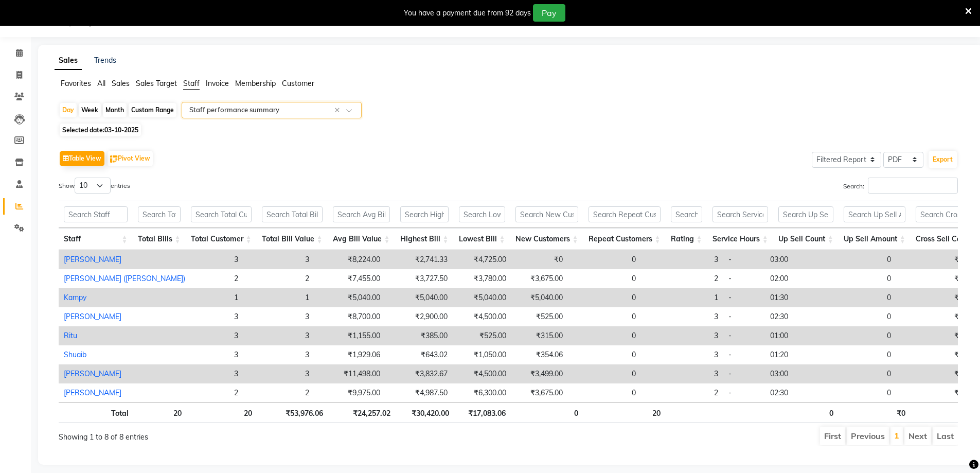
scroll to position [48, 0]
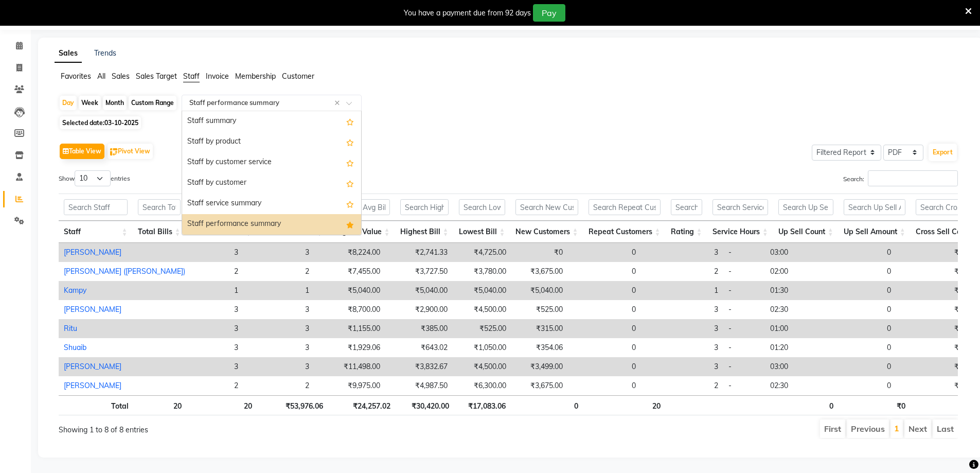
click at [349, 101] on span at bounding box center [352, 106] width 13 height 10
click at [275, 193] on div "Staff service summary" at bounding box center [271, 203] width 179 height 21
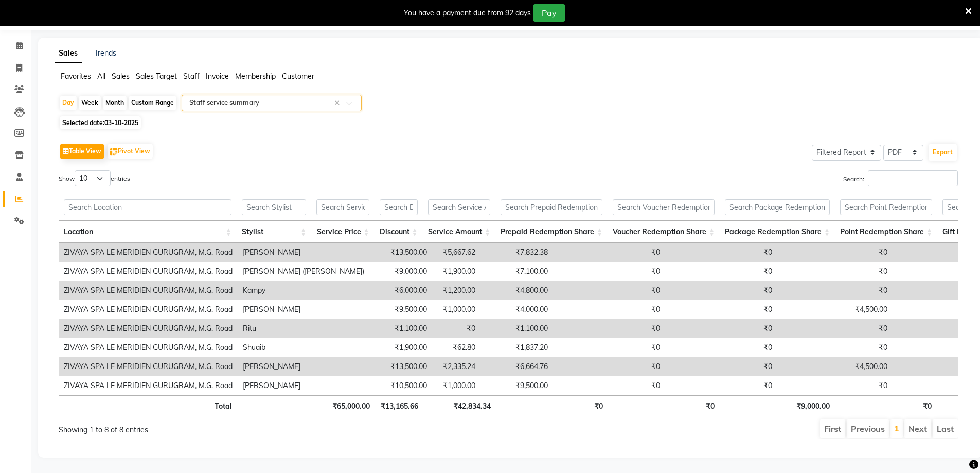
click at [348, 101] on span at bounding box center [352, 106] width 13 height 10
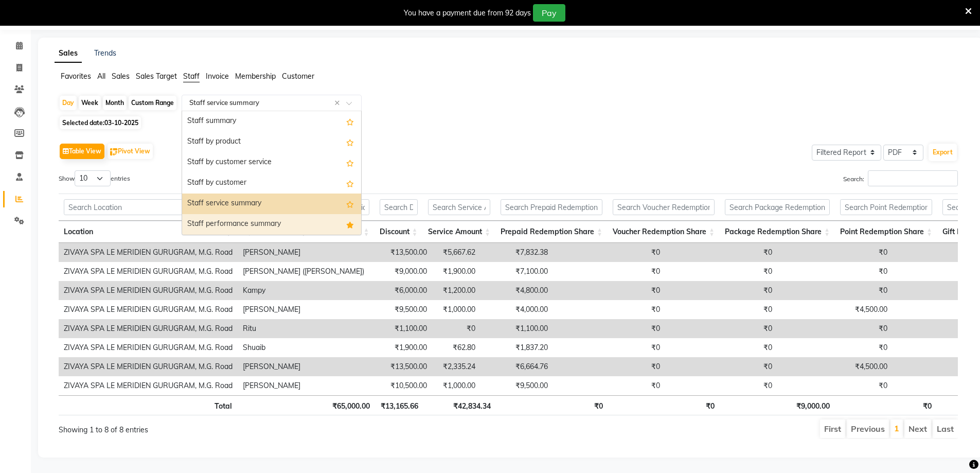
click at [248, 214] on div "Staff performance summary" at bounding box center [271, 224] width 179 height 21
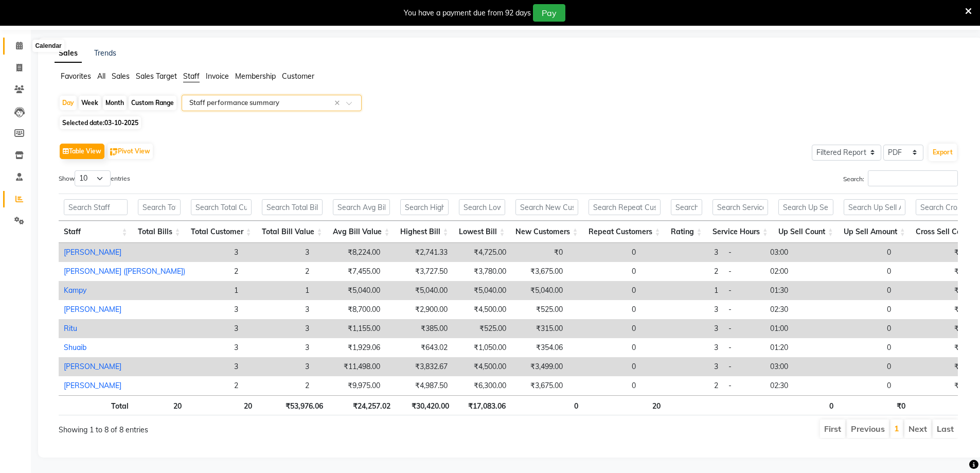
click at [20, 42] on icon at bounding box center [19, 46] width 7 height 8
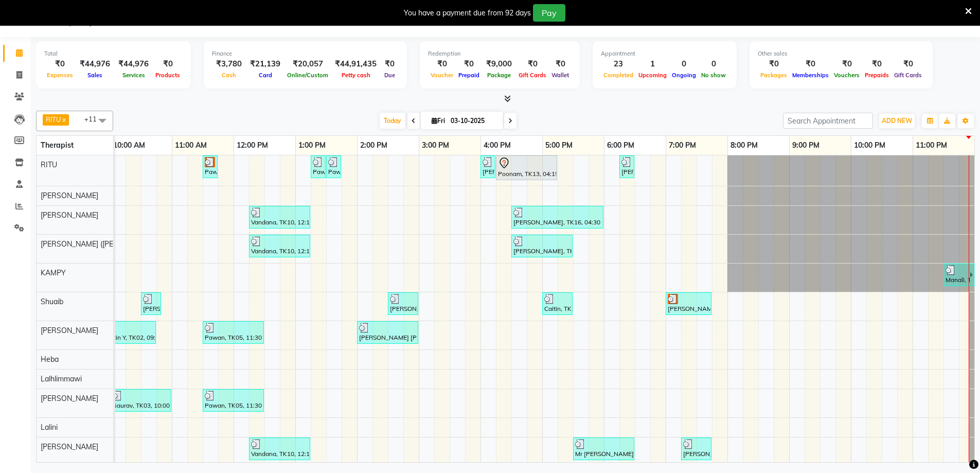
scroll to position [11, 0]
